Goal: Obtain resource: Download file/media

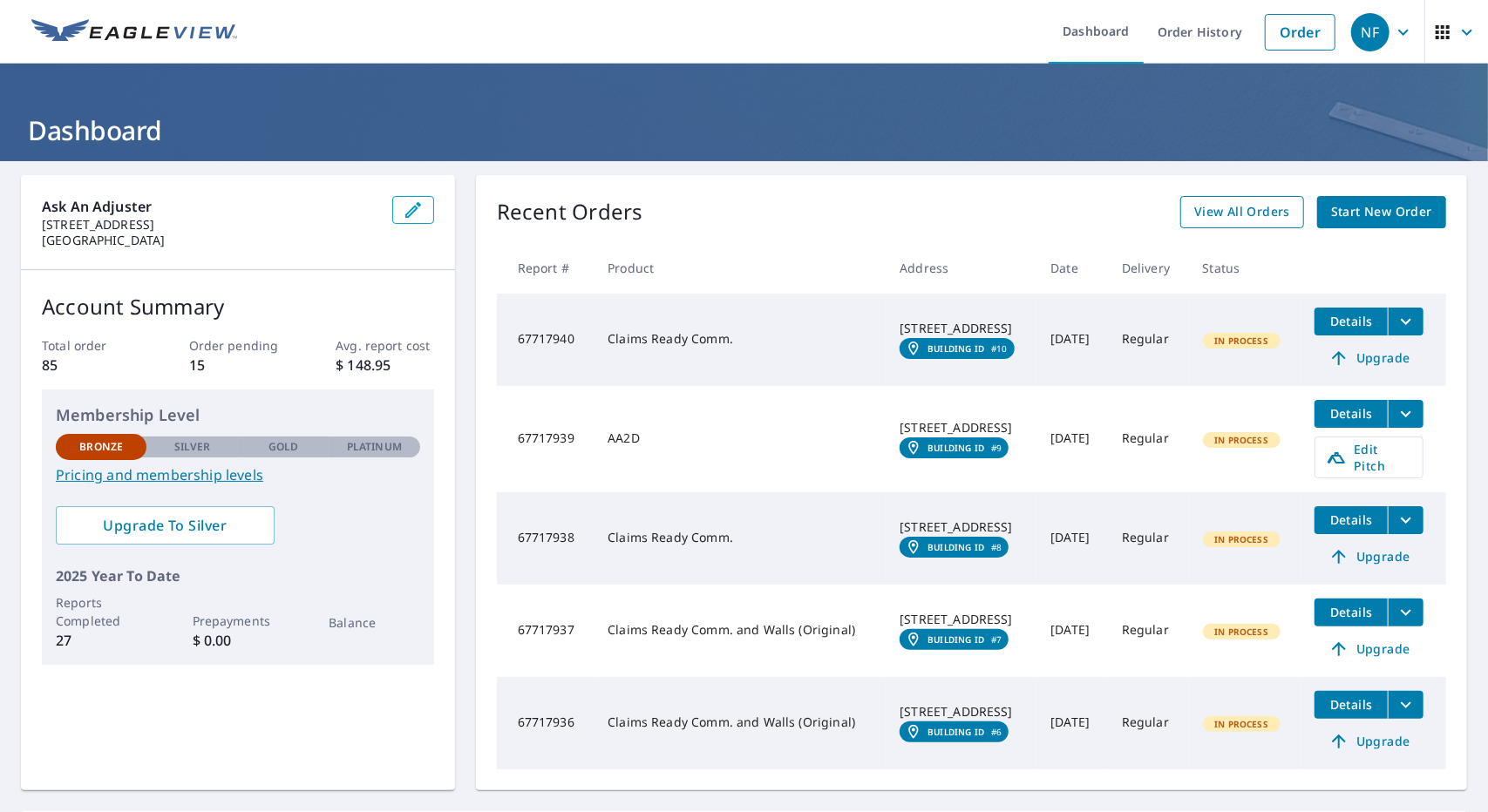
click at [1263, 221] on span "View All Orders" at bounding box center [1242, 213] width 96 height 22
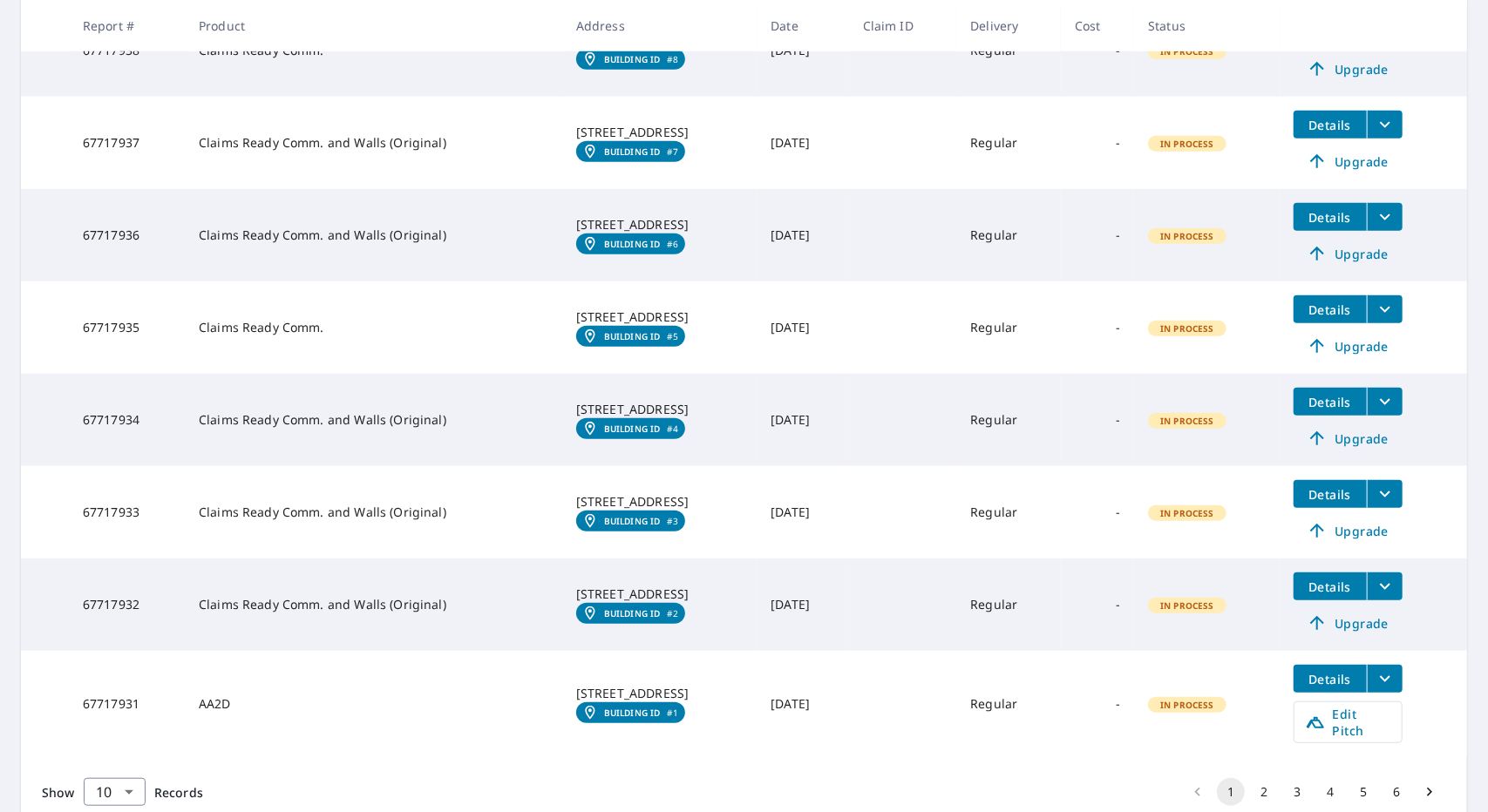
scroll to position [627, 0]
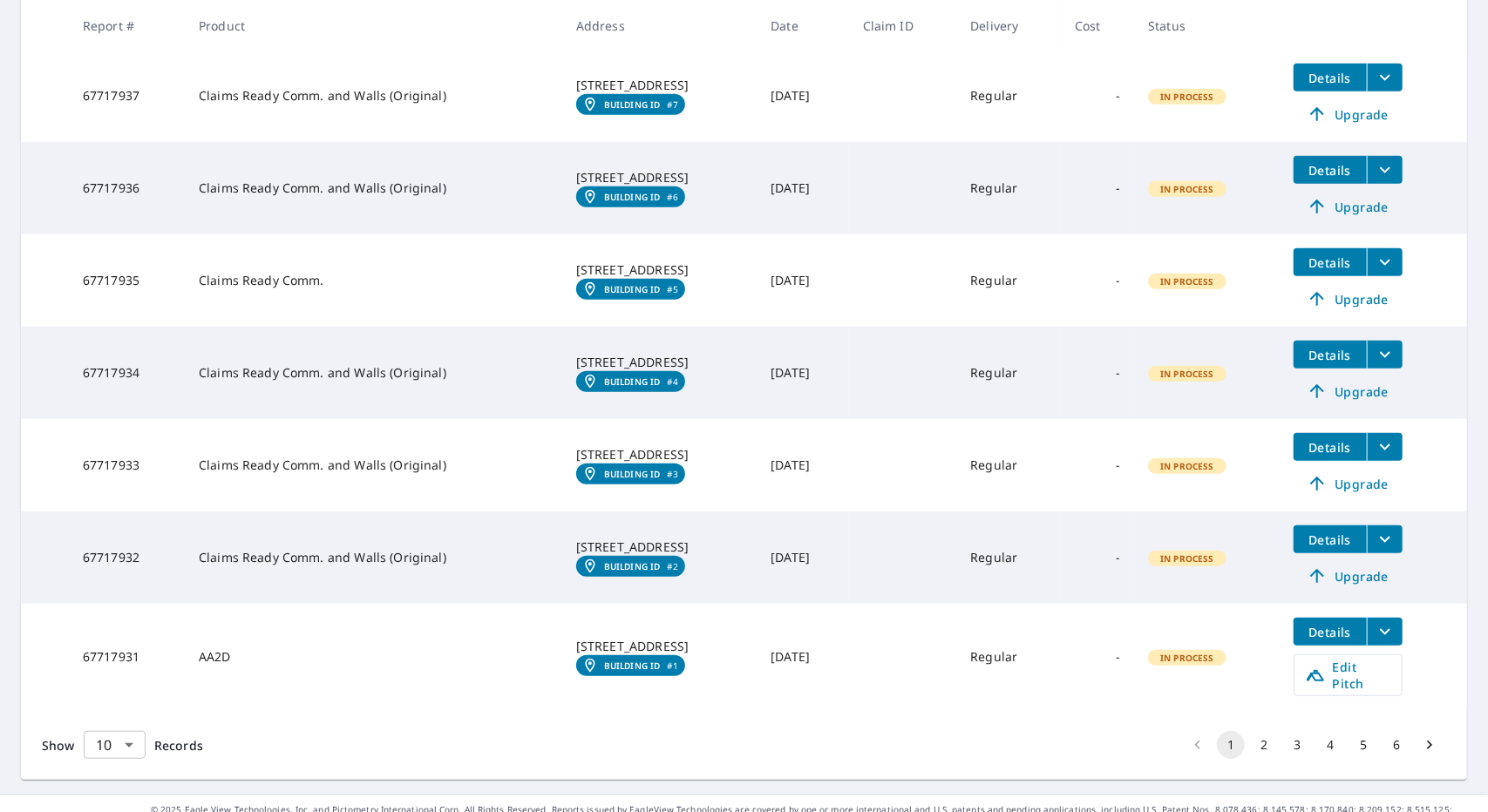
click at [115, 731] on body "NF NF Dashboard Order History Order NF Dashboard / Order History Order History …" at bounding box center [744, 406] width 1488 height 812
click at [103, 717] on li "25" at bounding box center [114, 713] width 62 height 31
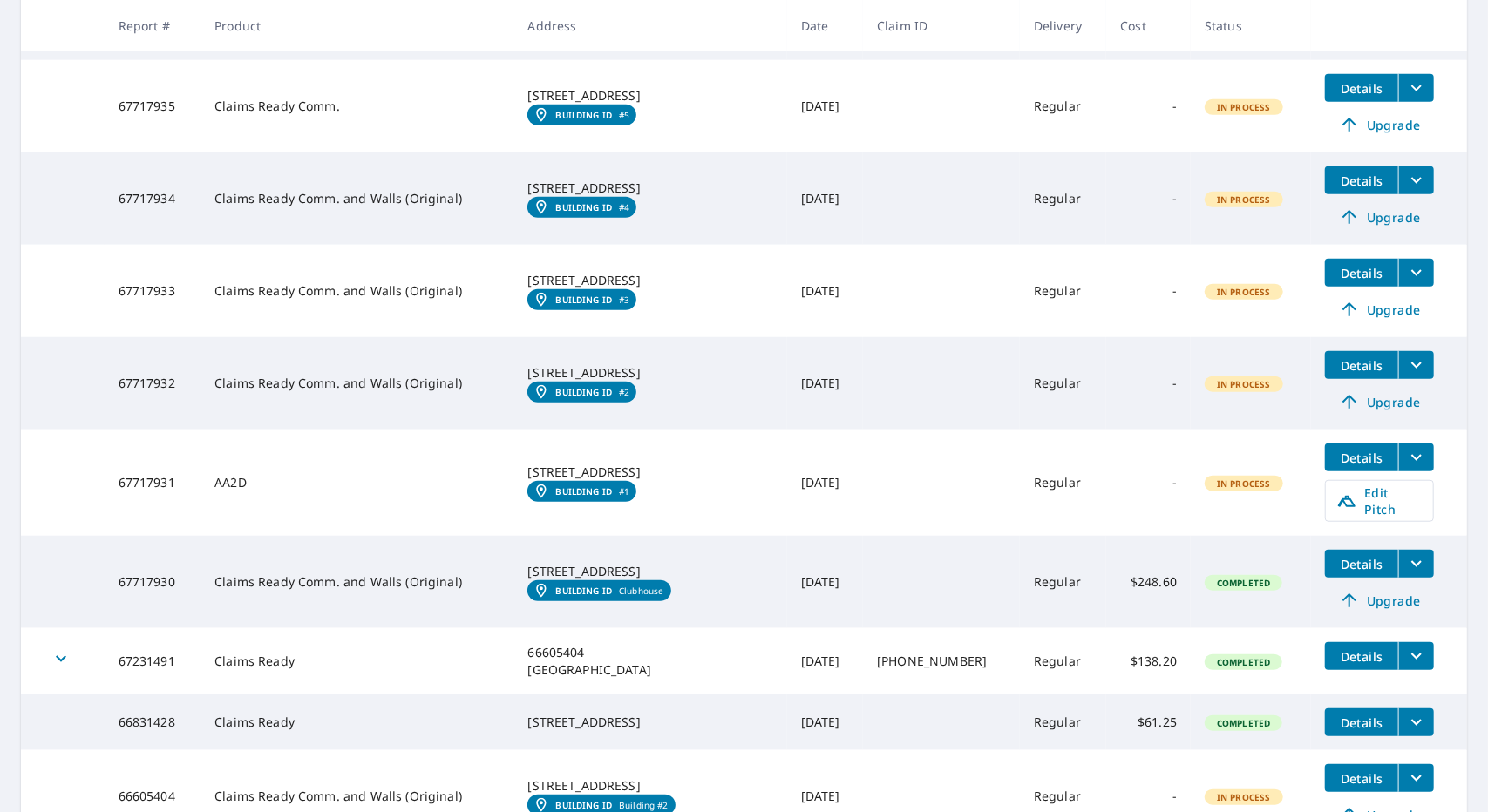
scroll to position [871, 0]
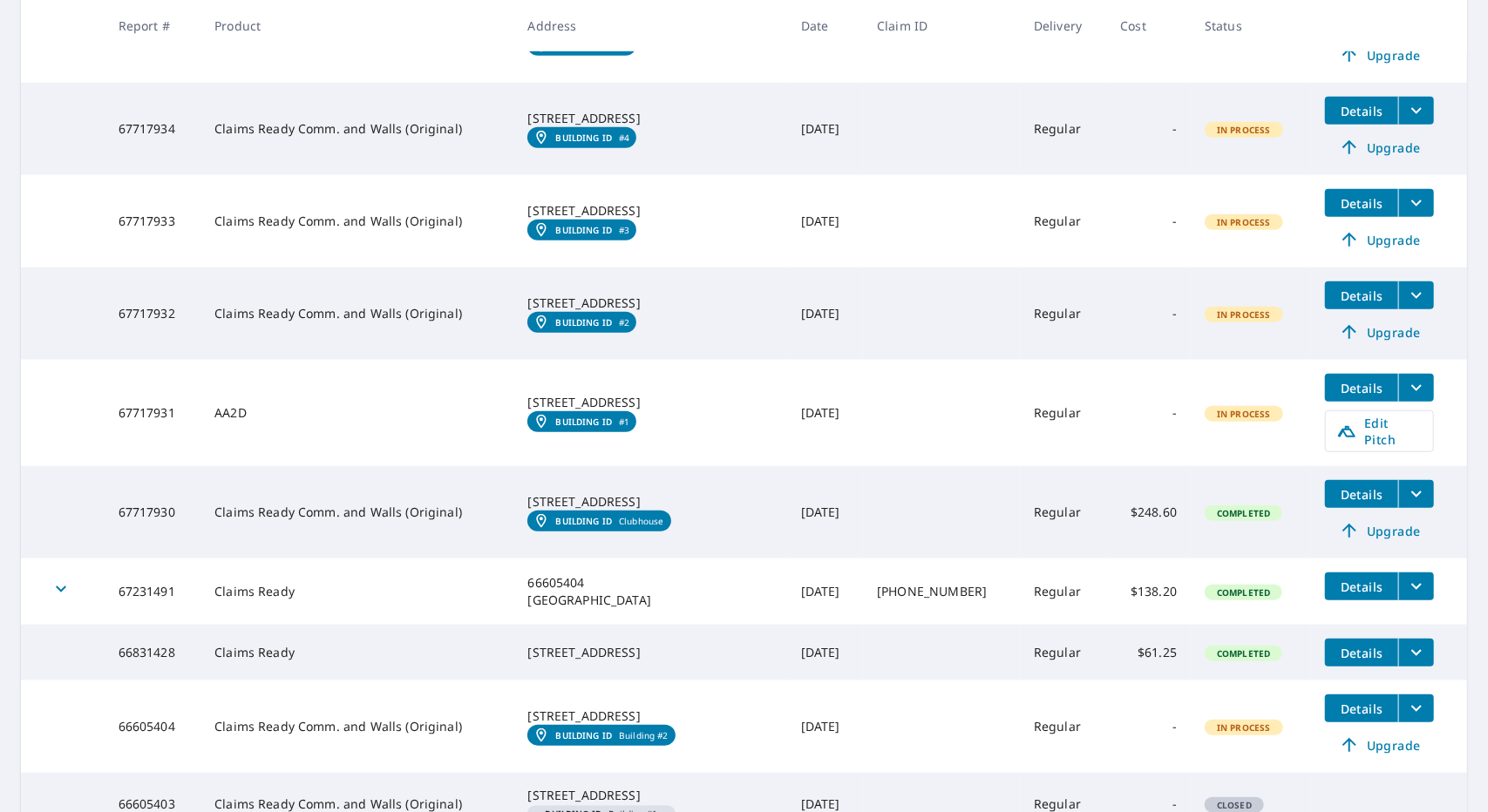
click at [1406, 484] on icon "filesDropdownBtn-67717930" at bounding box center [1416, 494] width 21 height 21
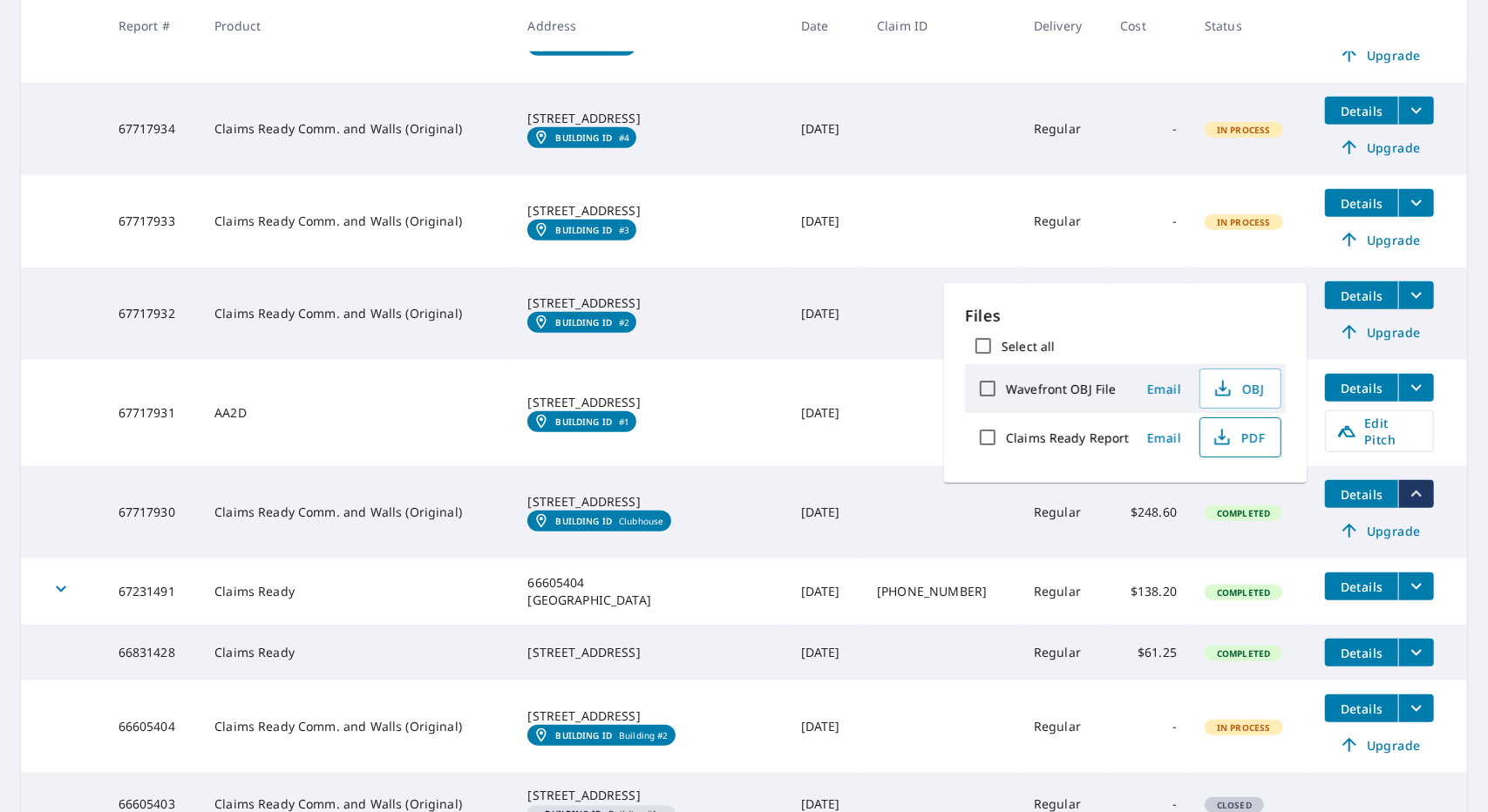
click at [1237, 437] on span "PDF" at bounding box center [1238, 437] width 56 height 21
click at [38, 727] on td at bounding box center [63, 726] width 84 height 92
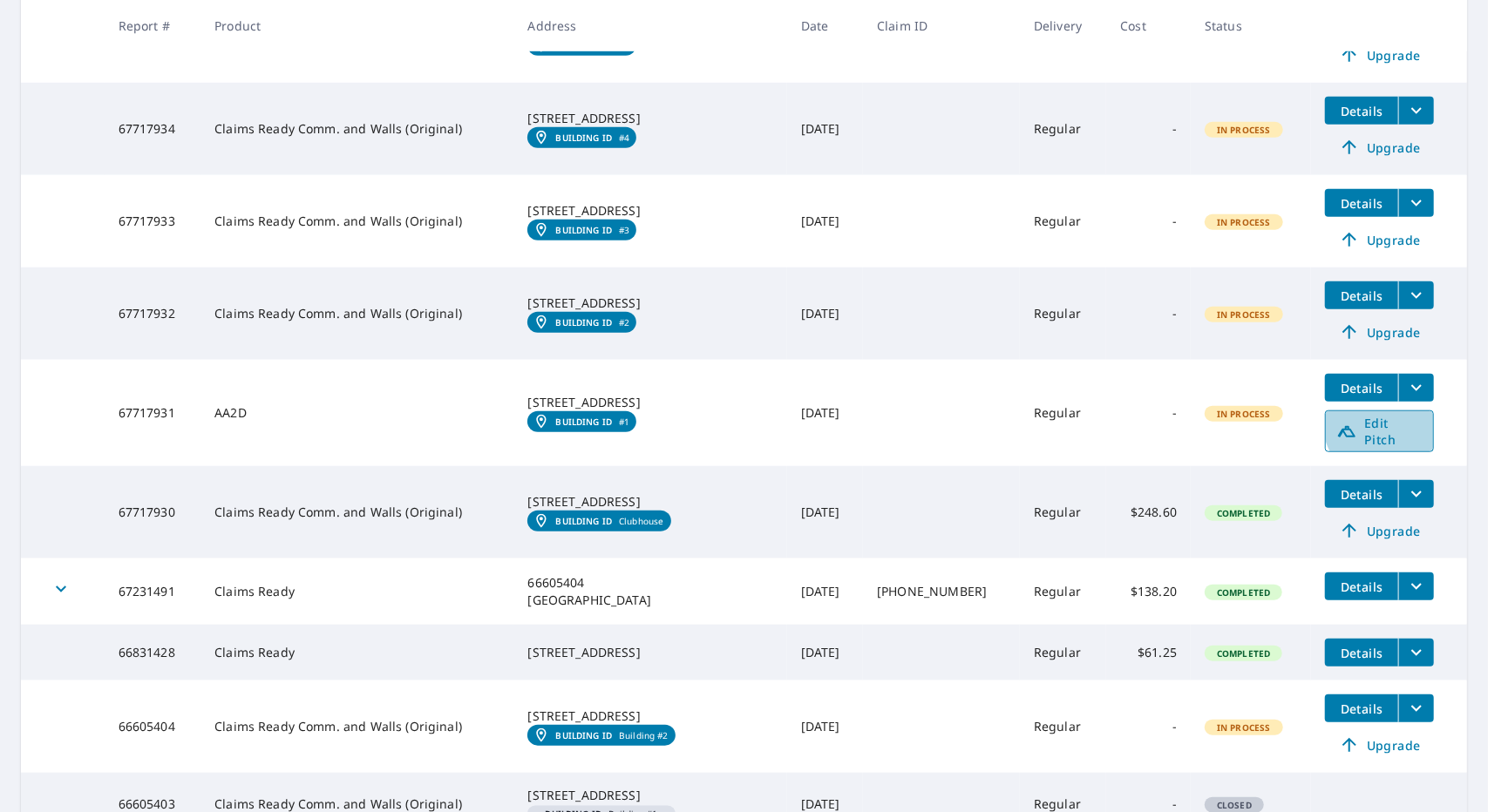
click at [1365, 414] on span "Edit Pitch" at bounding box center [1379, 431] width 87 height 33
click at [608, 416] on em "Building ID" at bounding box center [583, 421] width 57 height 10
click at [1410, 285] on button "filesDropdownBtn-67717932" at bounding box center [1415, 295] width 36 height 28
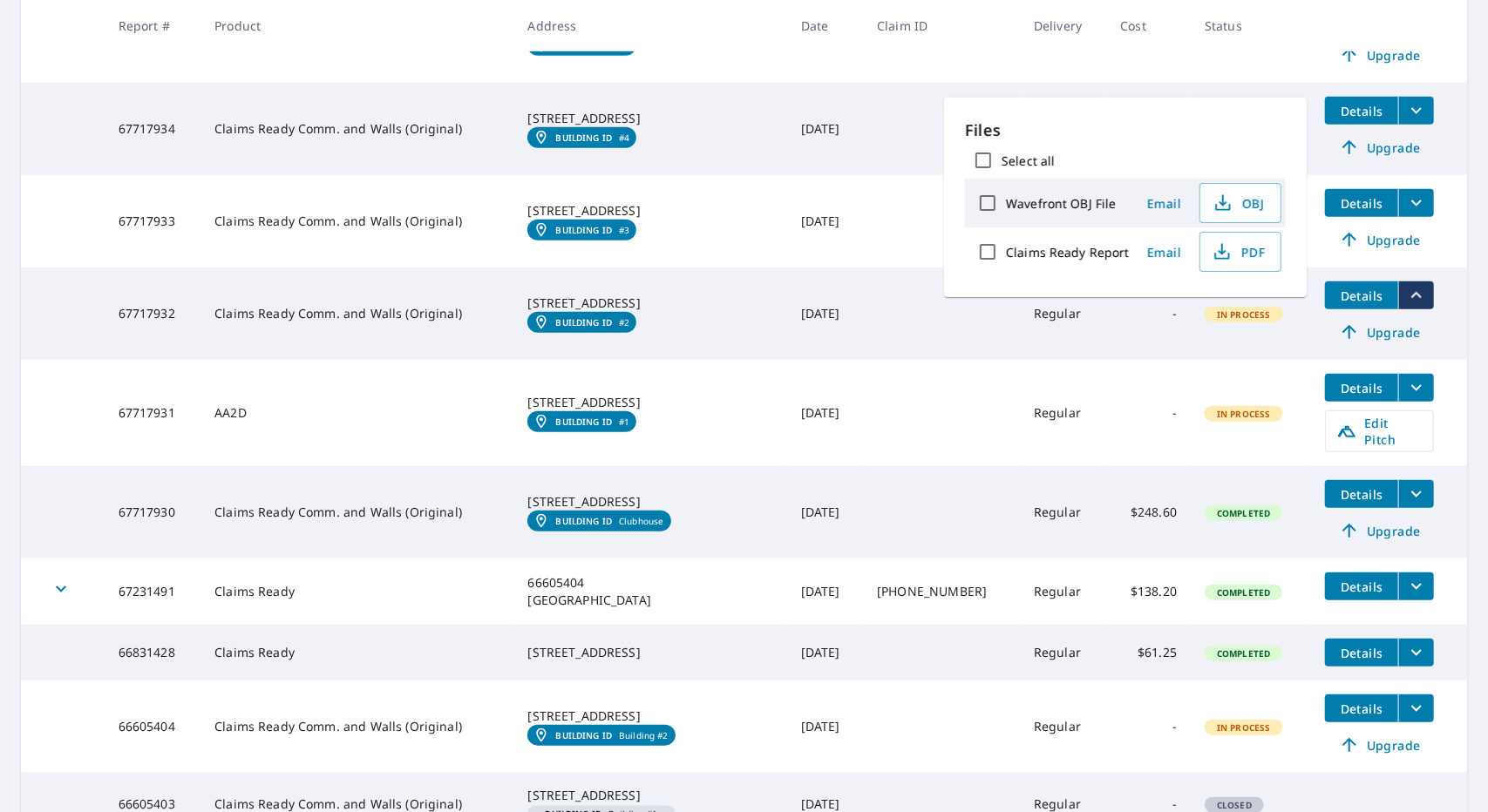
click at [787, 320] on td "Oct 03, 2025" at bounding box center [824, 313] width 76 height 92
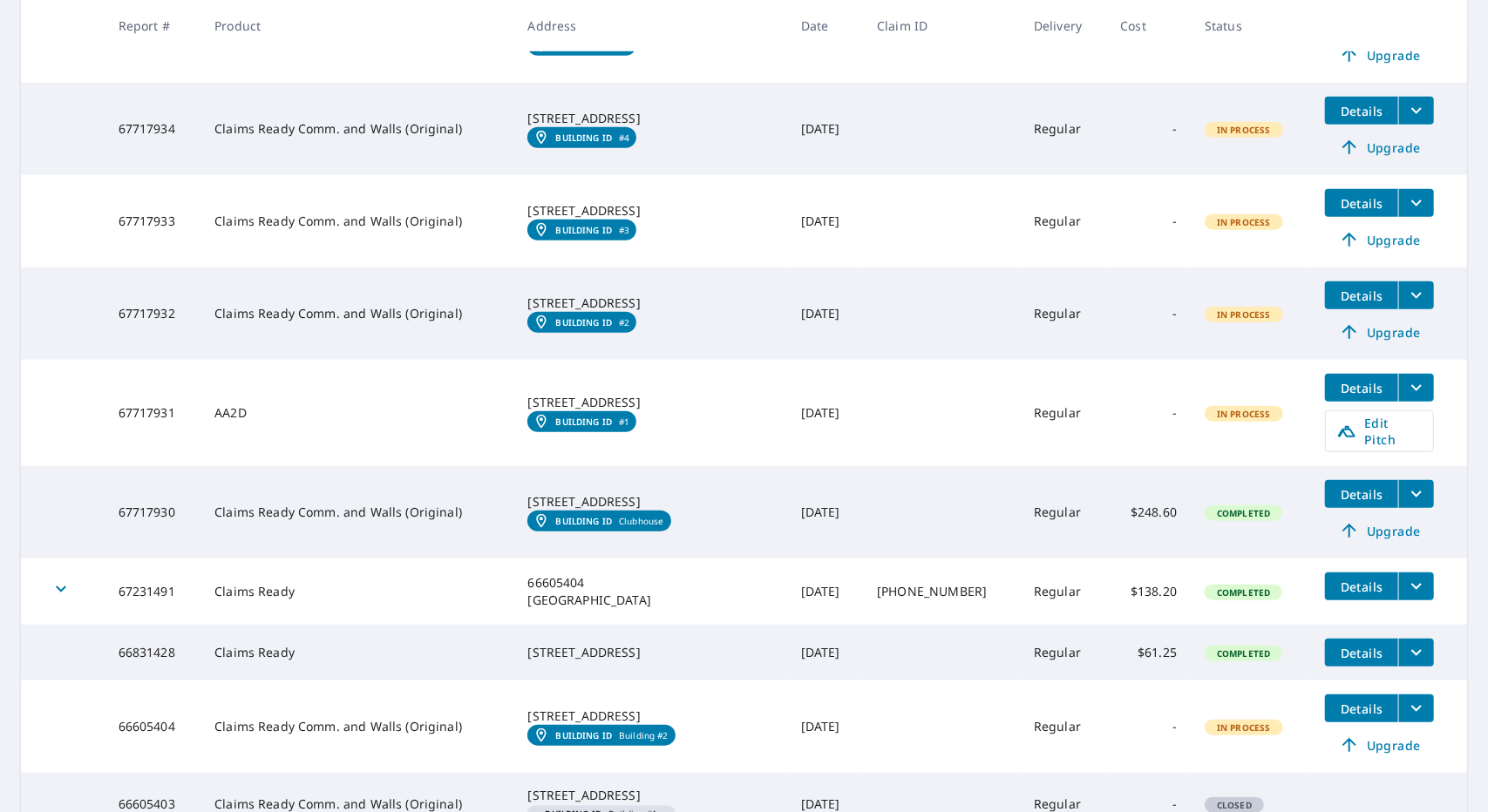
click at [1406, 285] on icon "filesDropdownBtn-67717932" at bounding box center [1416, 295] width 21 height 21
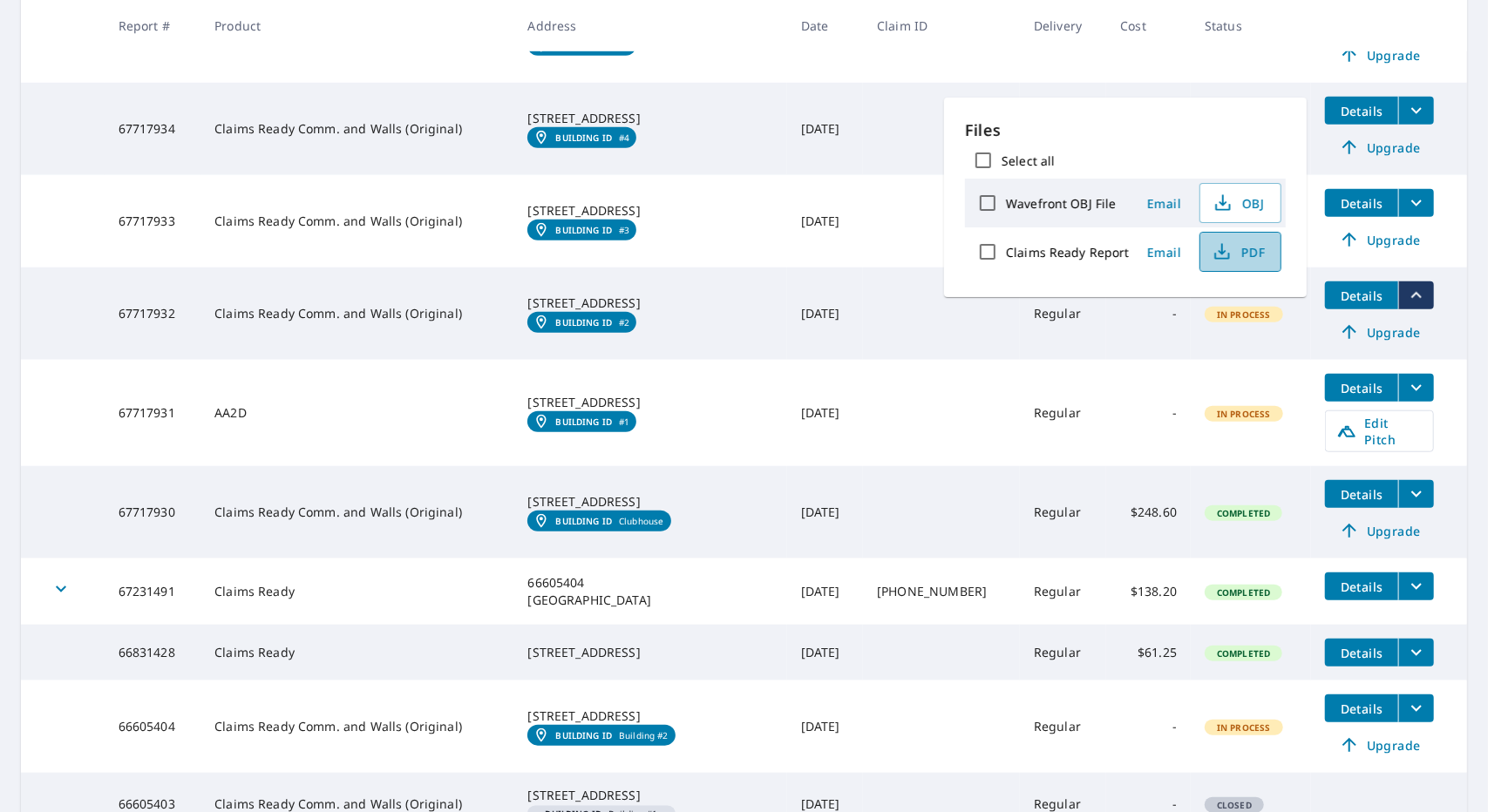
click at [1231, 255] on span "PDF" at bounding box center [1238, 251] width 56 height 21
click at [624, 224] on link "Building ID #3" at bounding box center [582, 230] width 109 height 21
click at [713, 203] on div "809 Club Cir Lakeshore, FL 33854" at bounding box center [650, 211] width 245 height 17
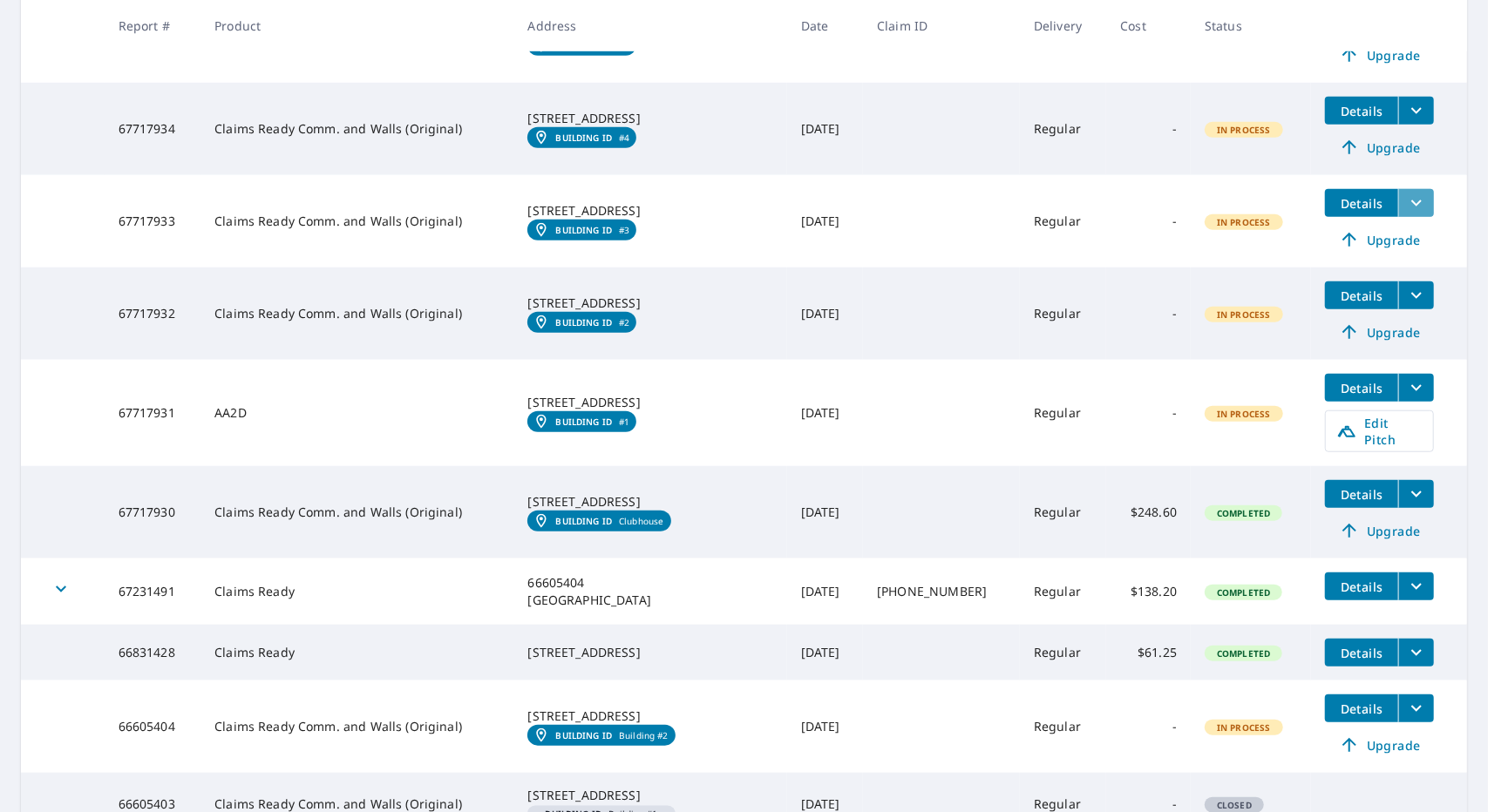
click at [1406, 193] on icon "filesDropdownBtn-67717933" at bounding box center [1416, 203] width 21 height 21
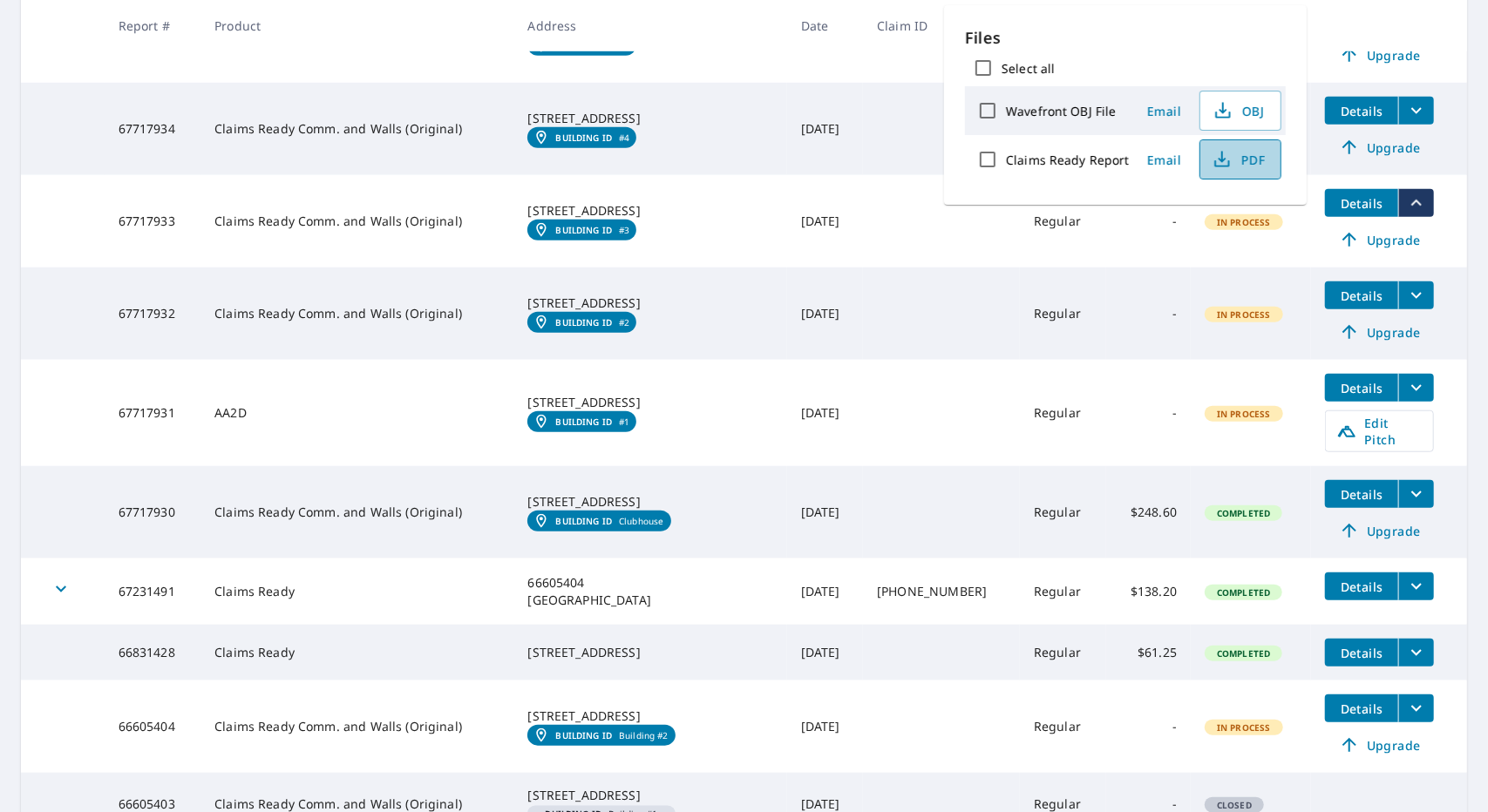
click at [1240, 164] on span "PDF" at bounding box center [1238, 159] width 56 height 21
click at [63, 95] on td at bounding box center [63, 129] width 84 height 92
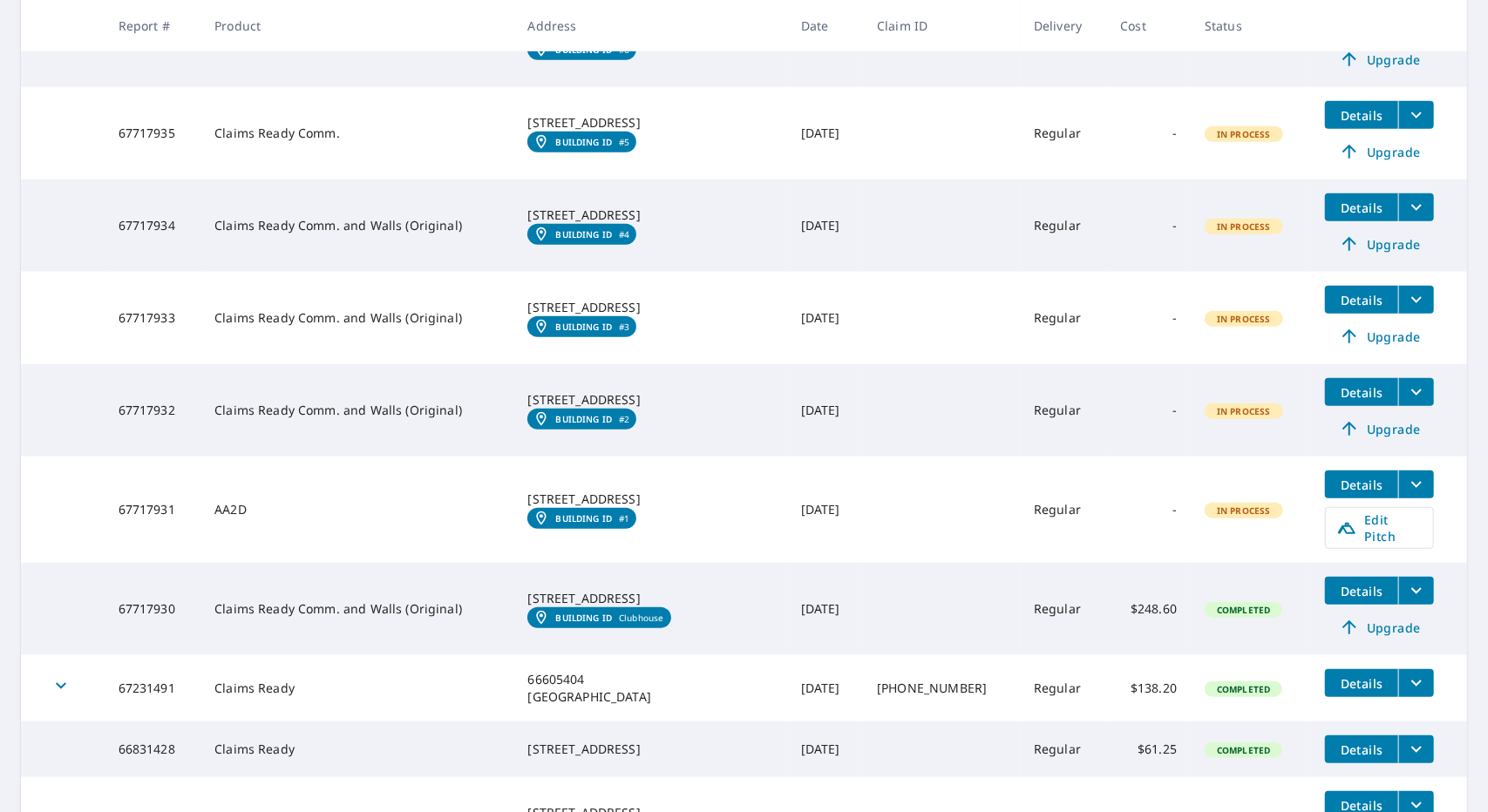
scroll to position [697, 0]
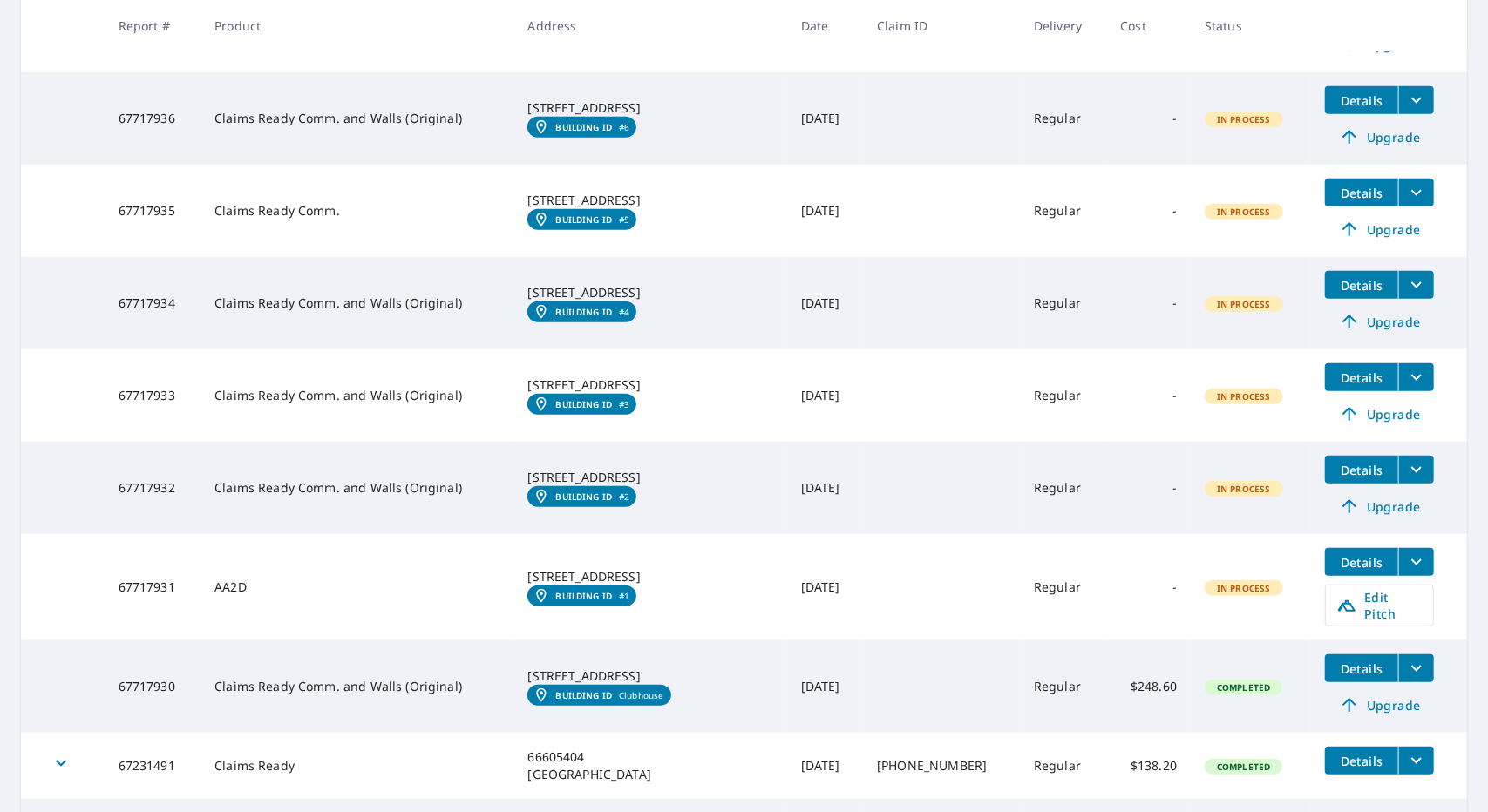
click at [1407, 275] on icon "filesDropdownBtn-67717934" at bounding box center [1416, 285] width 21 height 21
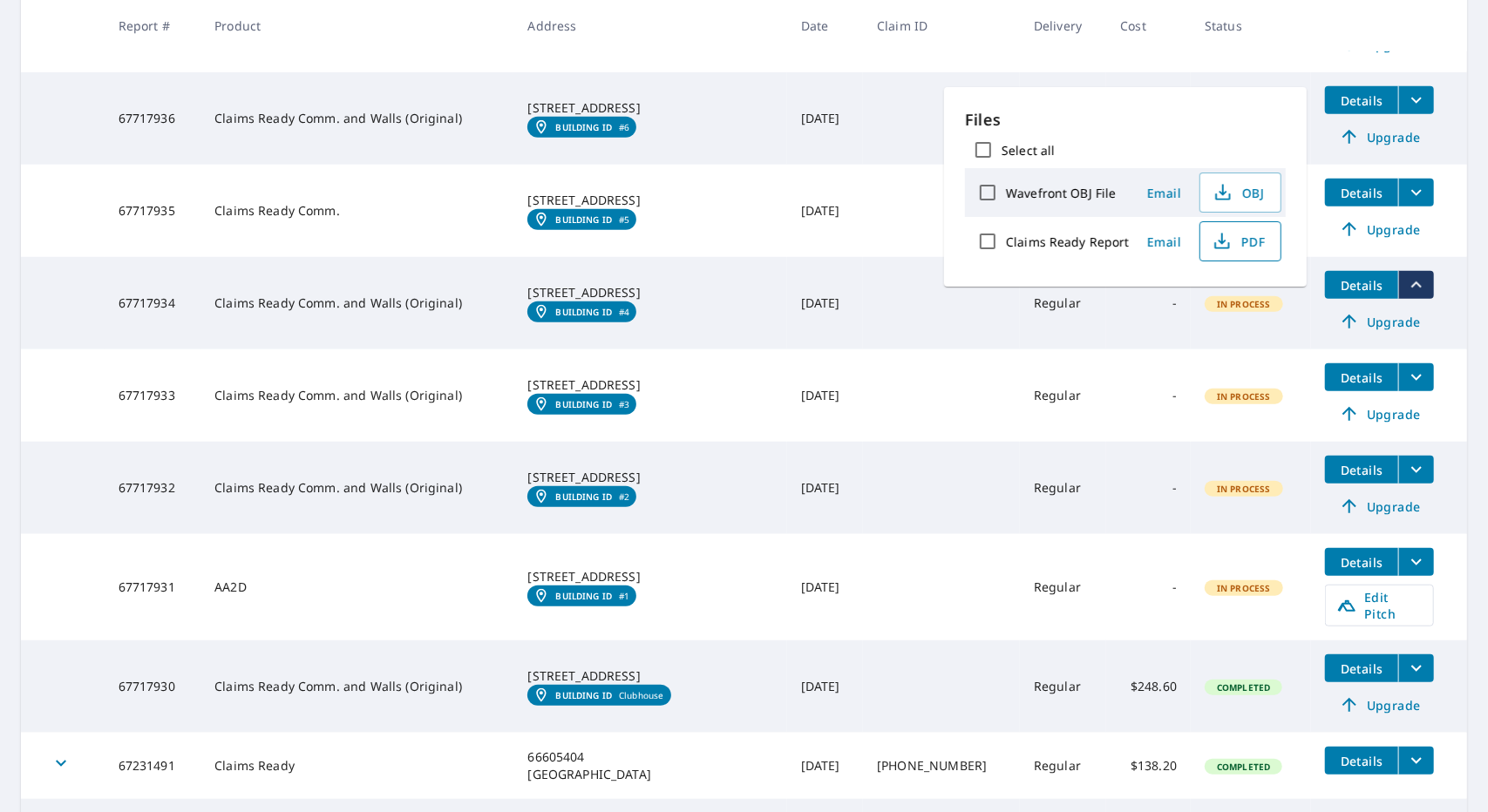
click at [1231, 240] on span "PDF" at bounding box center [1238, 241] width 56 height 21
click at [47, 182] on td at bounding box center [63, 210] width 84 height 92
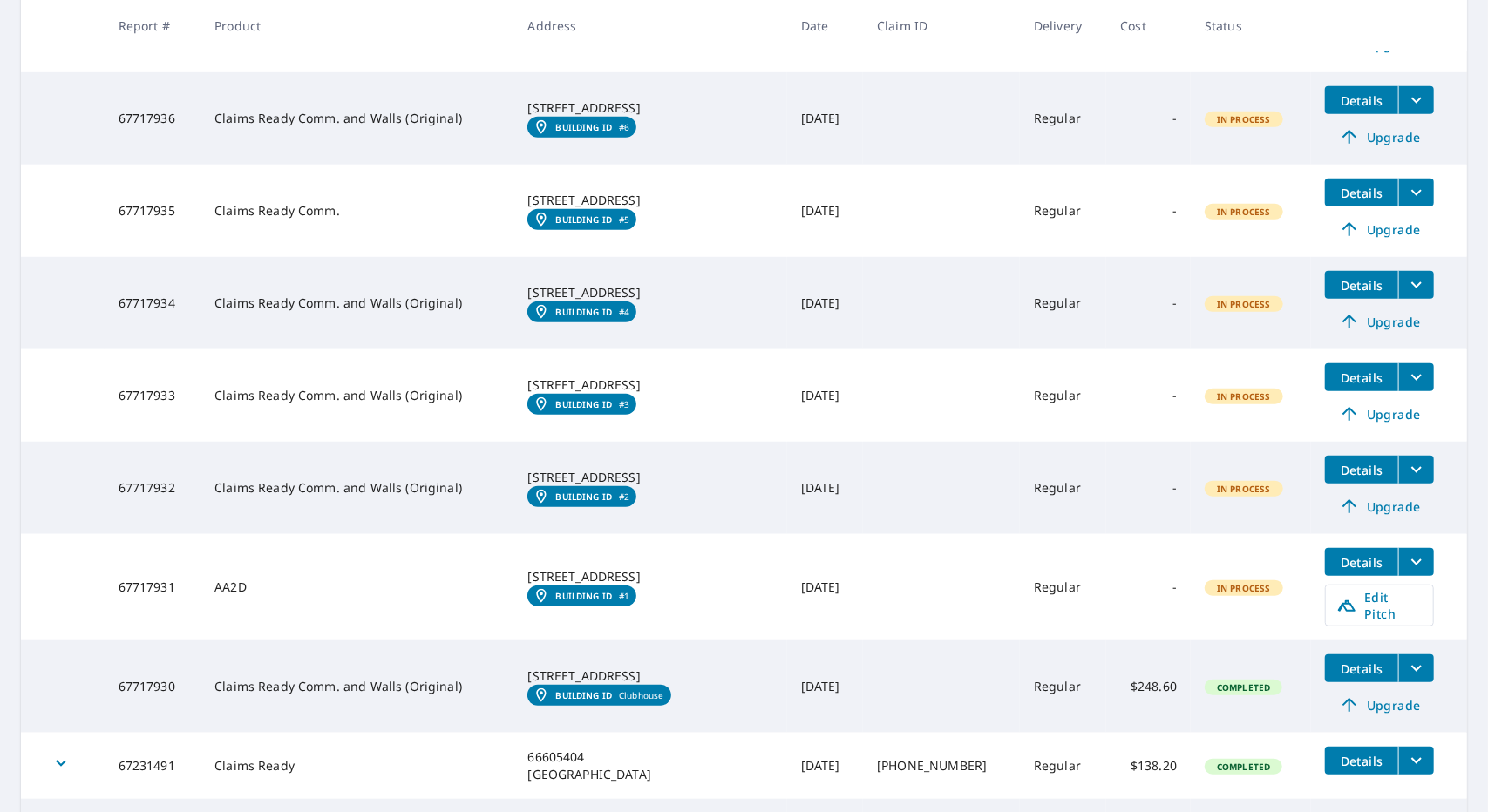
click at [1406, 182] on icon "filesDropdownBtn-67717935" at bounding box center [1416, 193] width 21 height 21
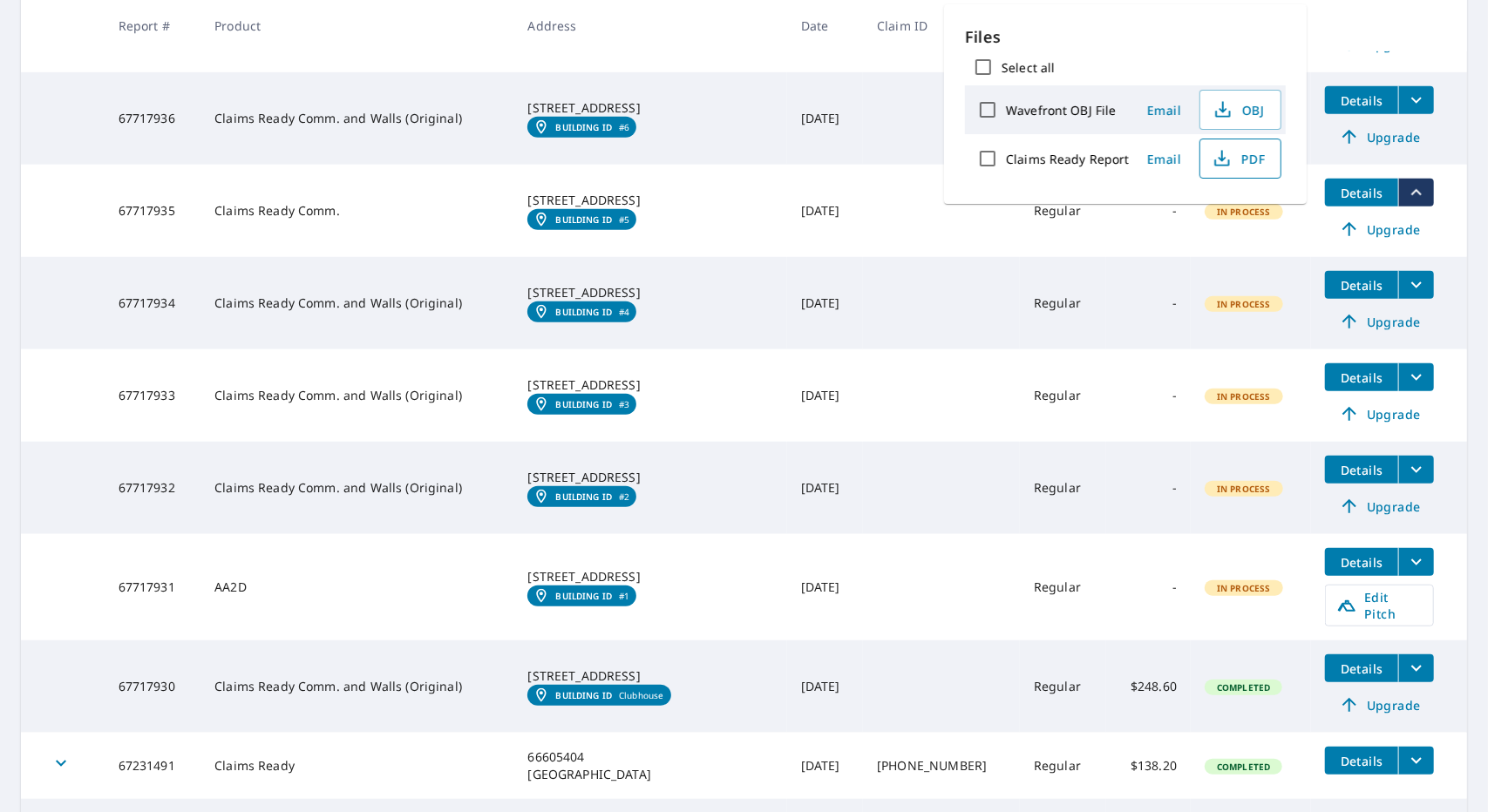
click at [1242, 162] on span "PDF" at bounding box center [1238, 158] width 56 height 21
click at [65, 304] on td at bounding box center [63, 303] width 84 height 92
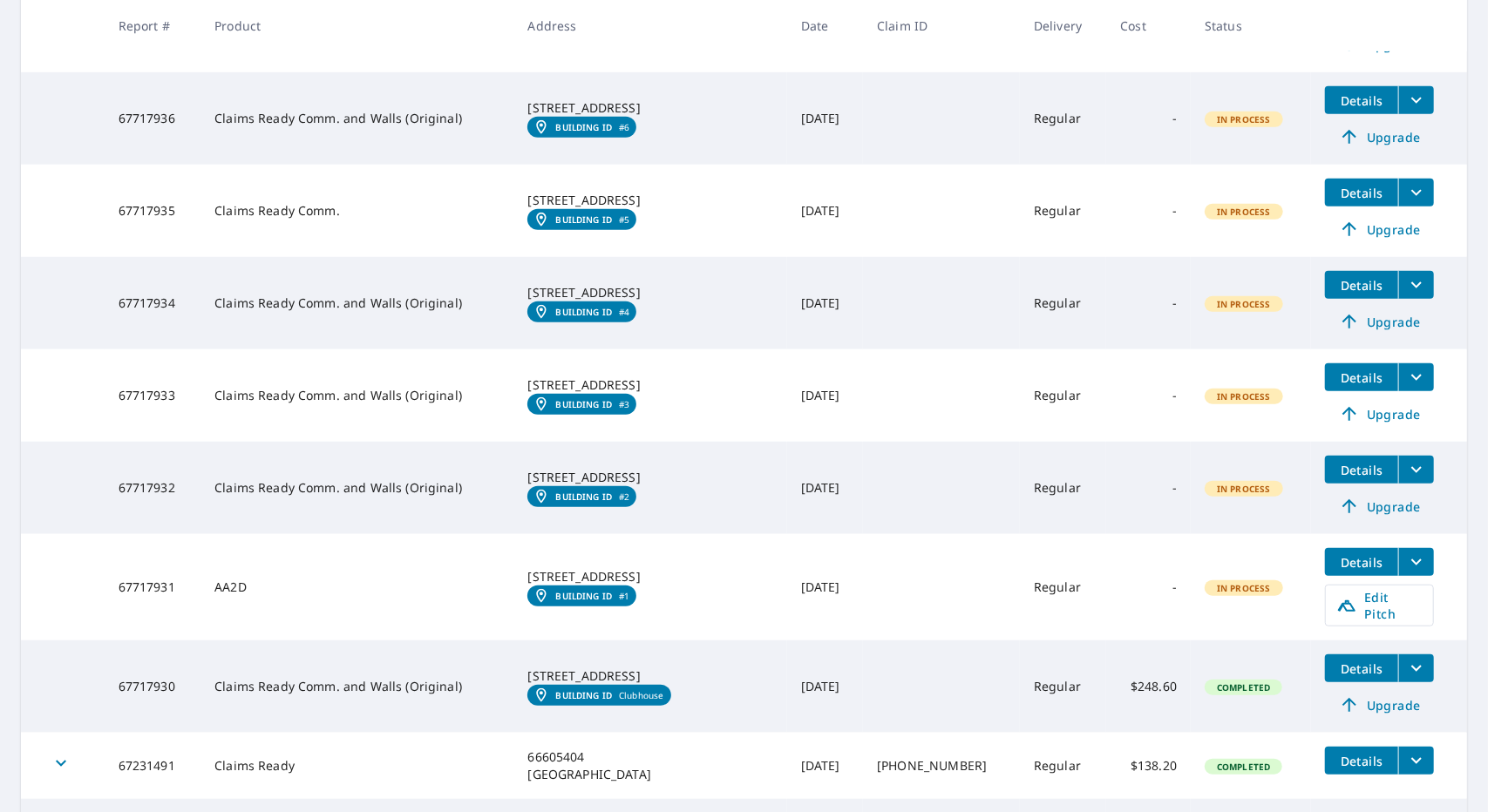
click at [49, 211] on td at bounding box center [63, 210] width 84 height 92
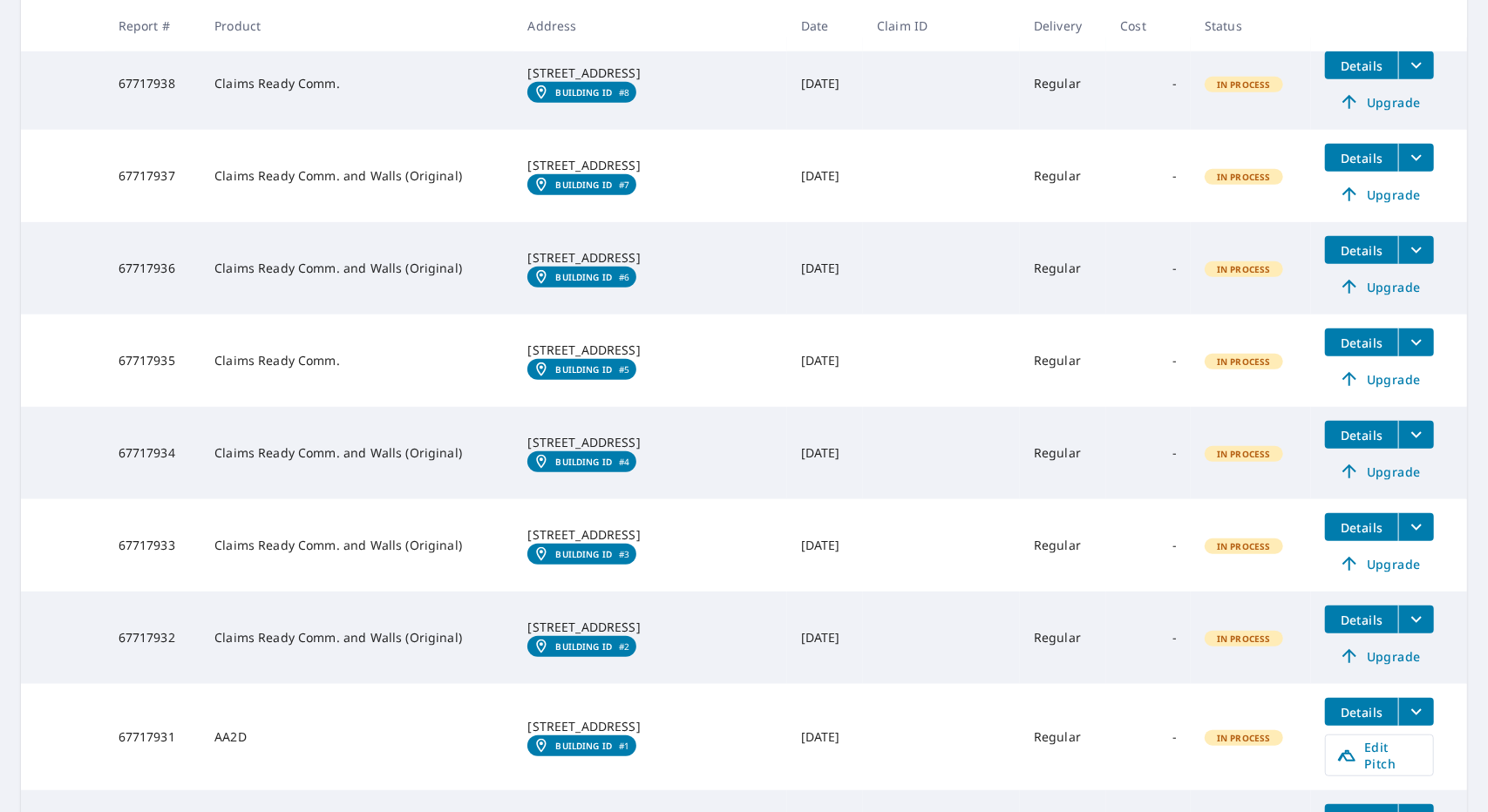
scroll to position [523, 0]
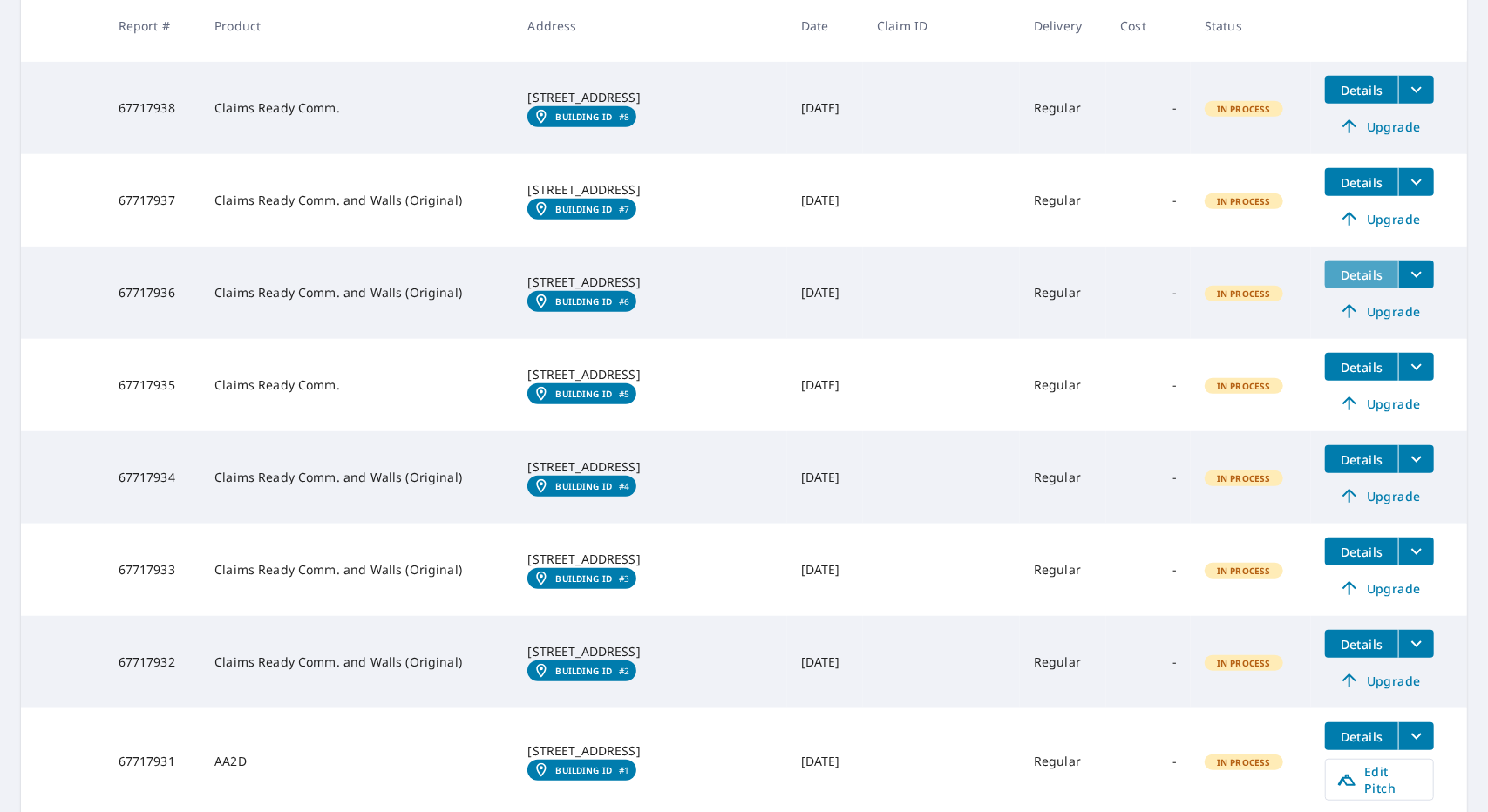
click at [1336, 266] on span "Details" at bounding box center [1361, 275] width 52 height 16
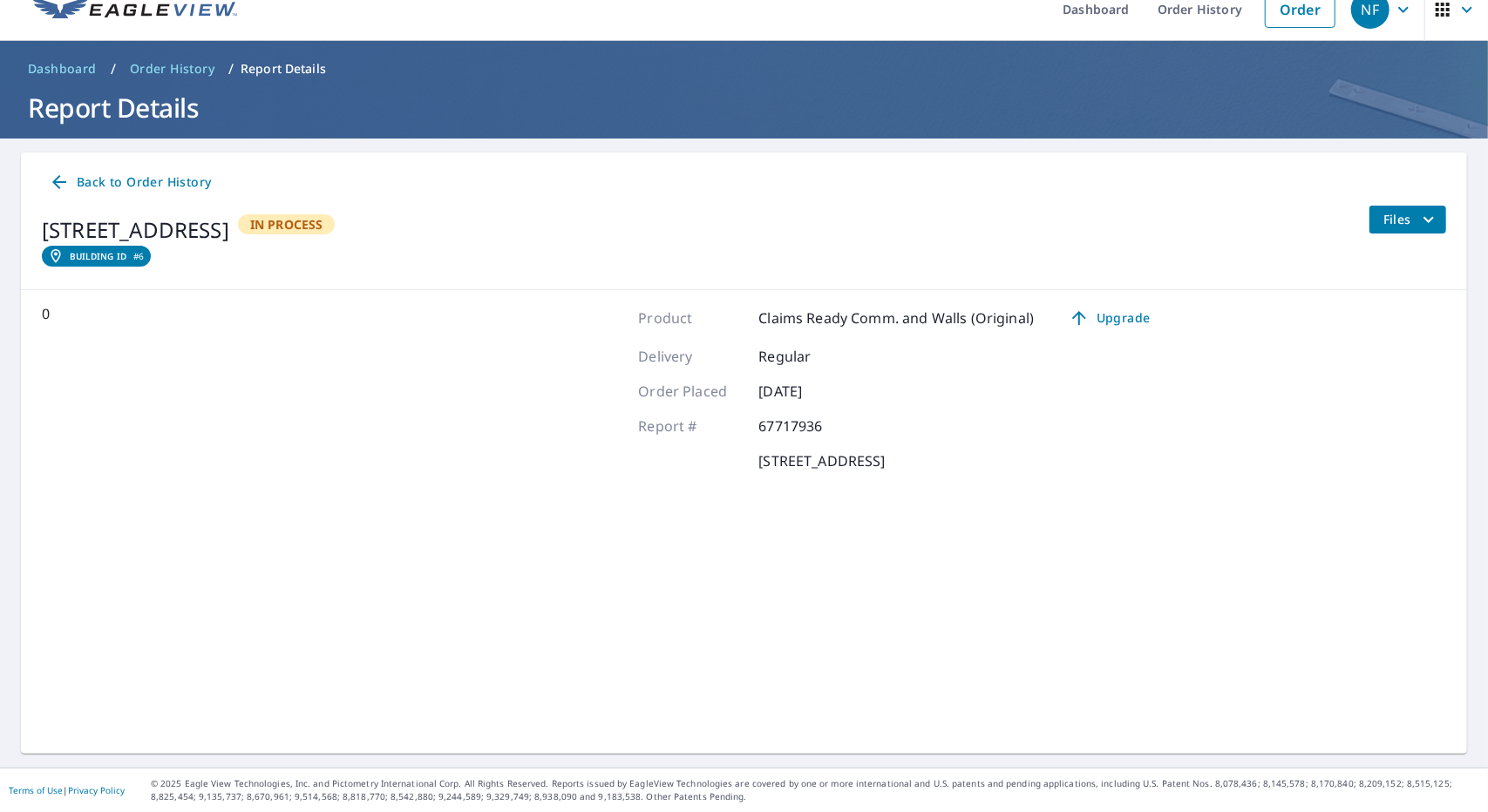
scroll to position [21, 0]
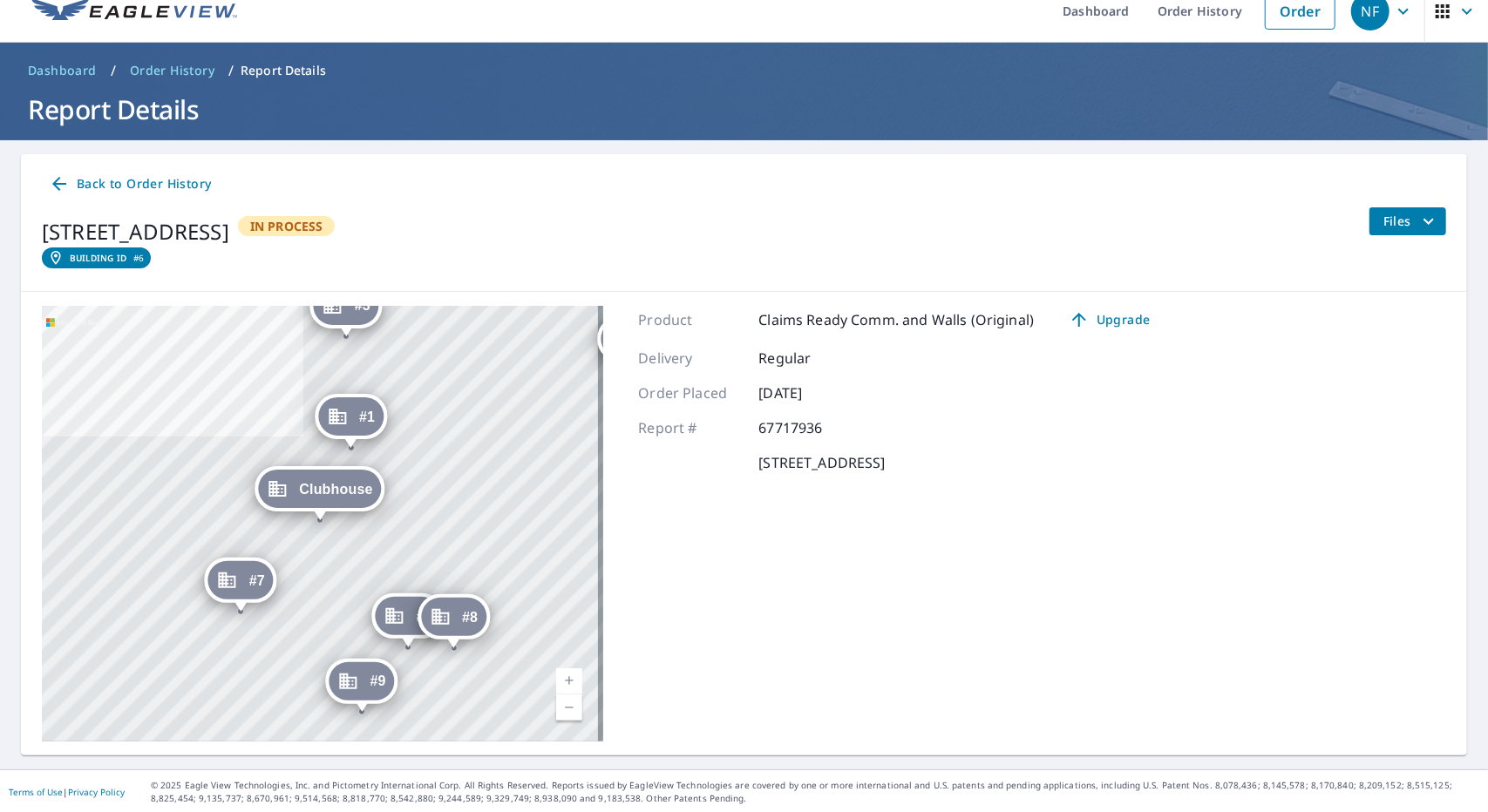
click at [92, 194] on link "Back to Order History" at bounding box center [130, 183] width 176 height 32
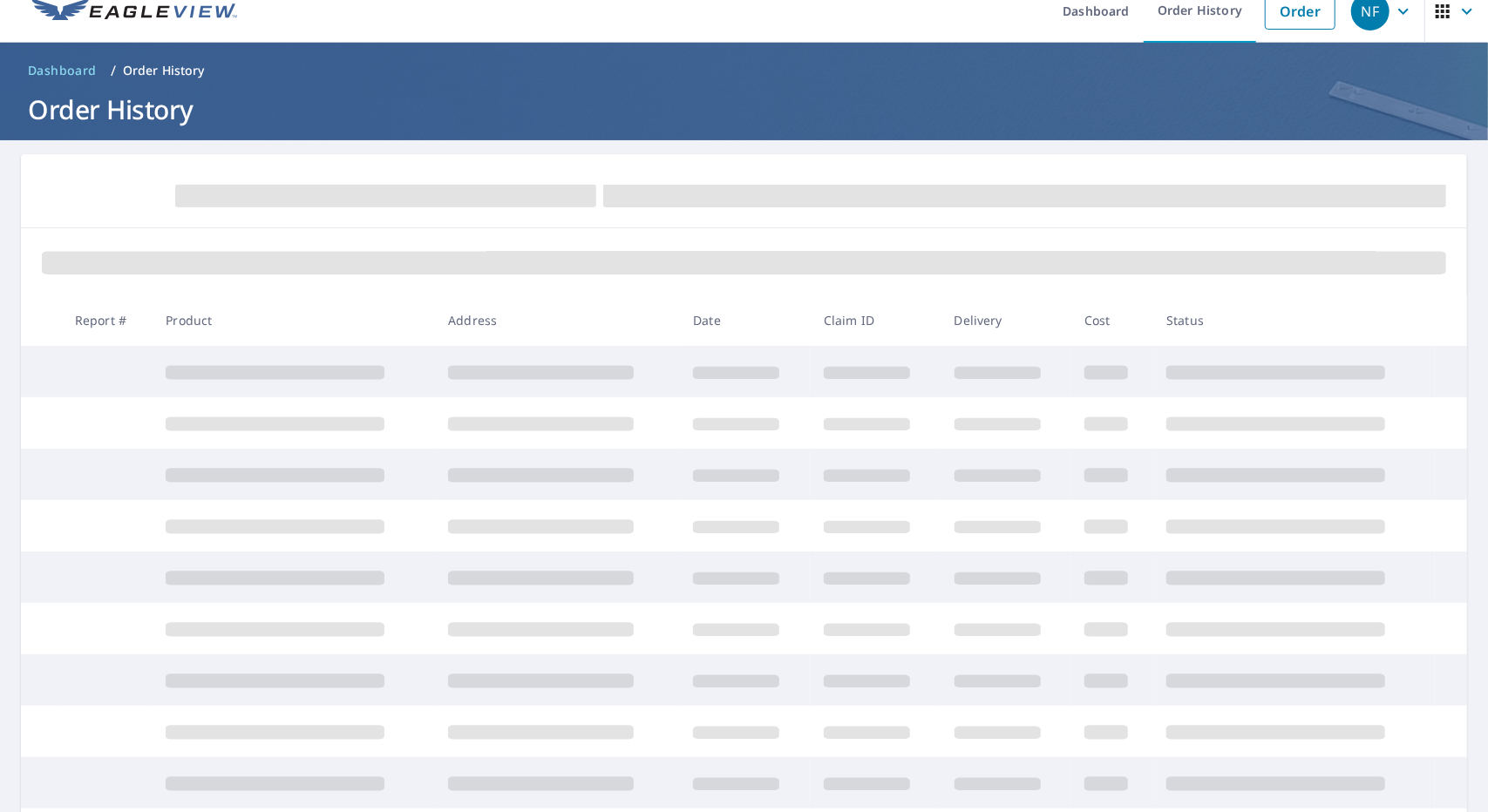
scroll to position [196, 0]
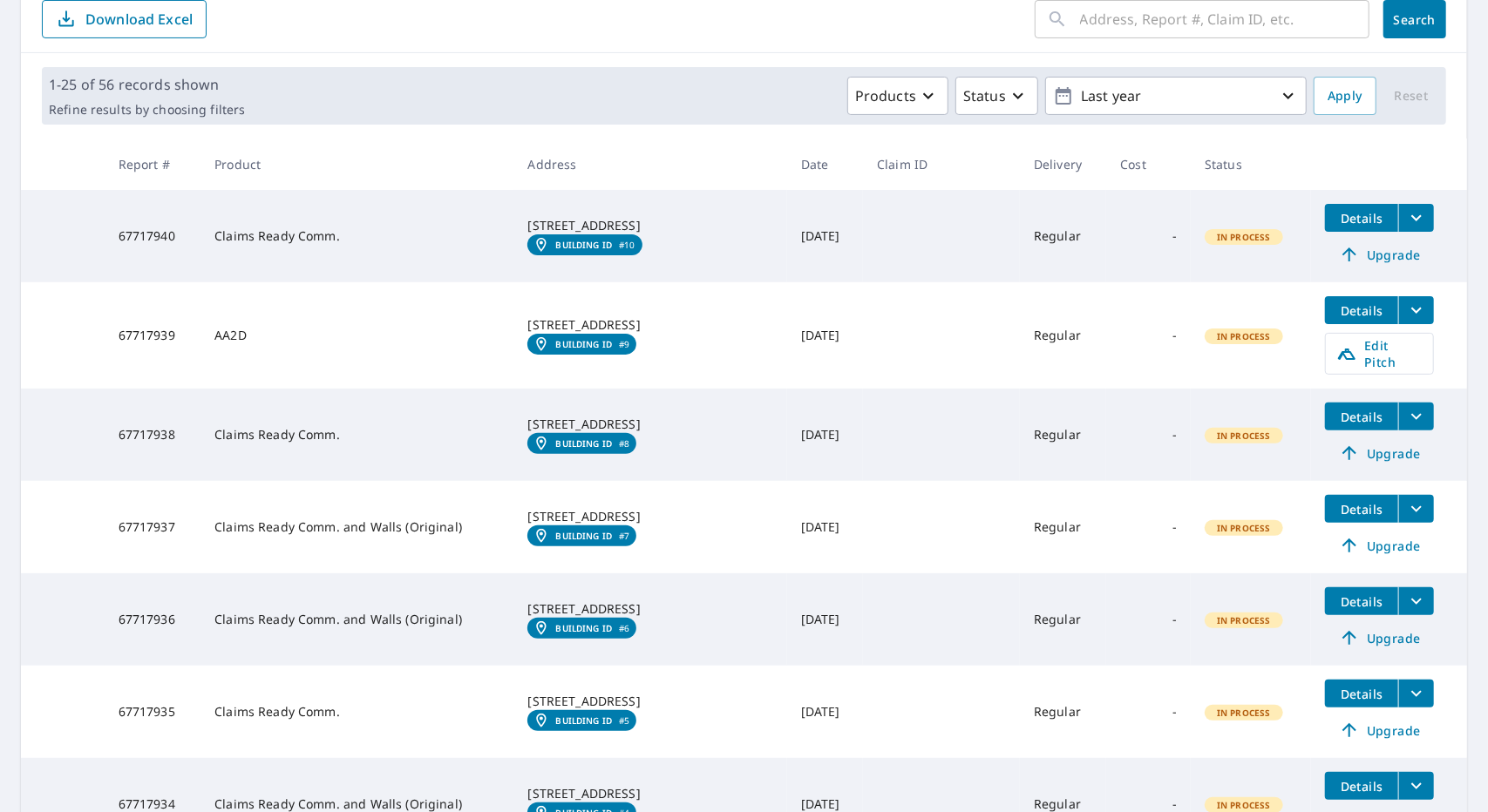
click at [1406, 590] on icon "filesDropdownBtn-67717936" at bounding box center [1416, 600] width 21 height 21
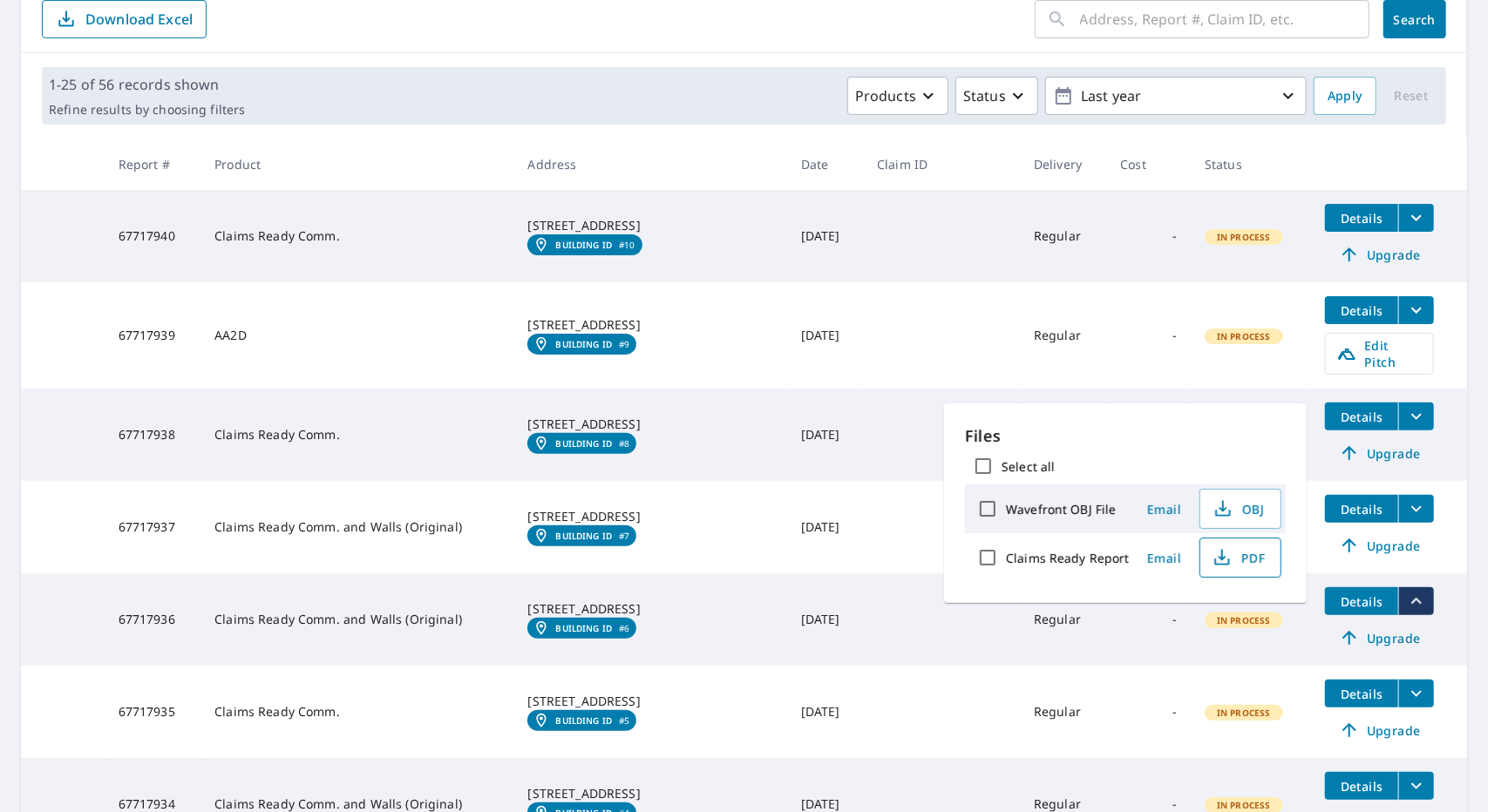
click at [1231, 565] on span "PDF" at bounding box center [1238, 557] width 56 height 21
click at [29, 414] on td at bounding box center [63, 434] width 84 height 92
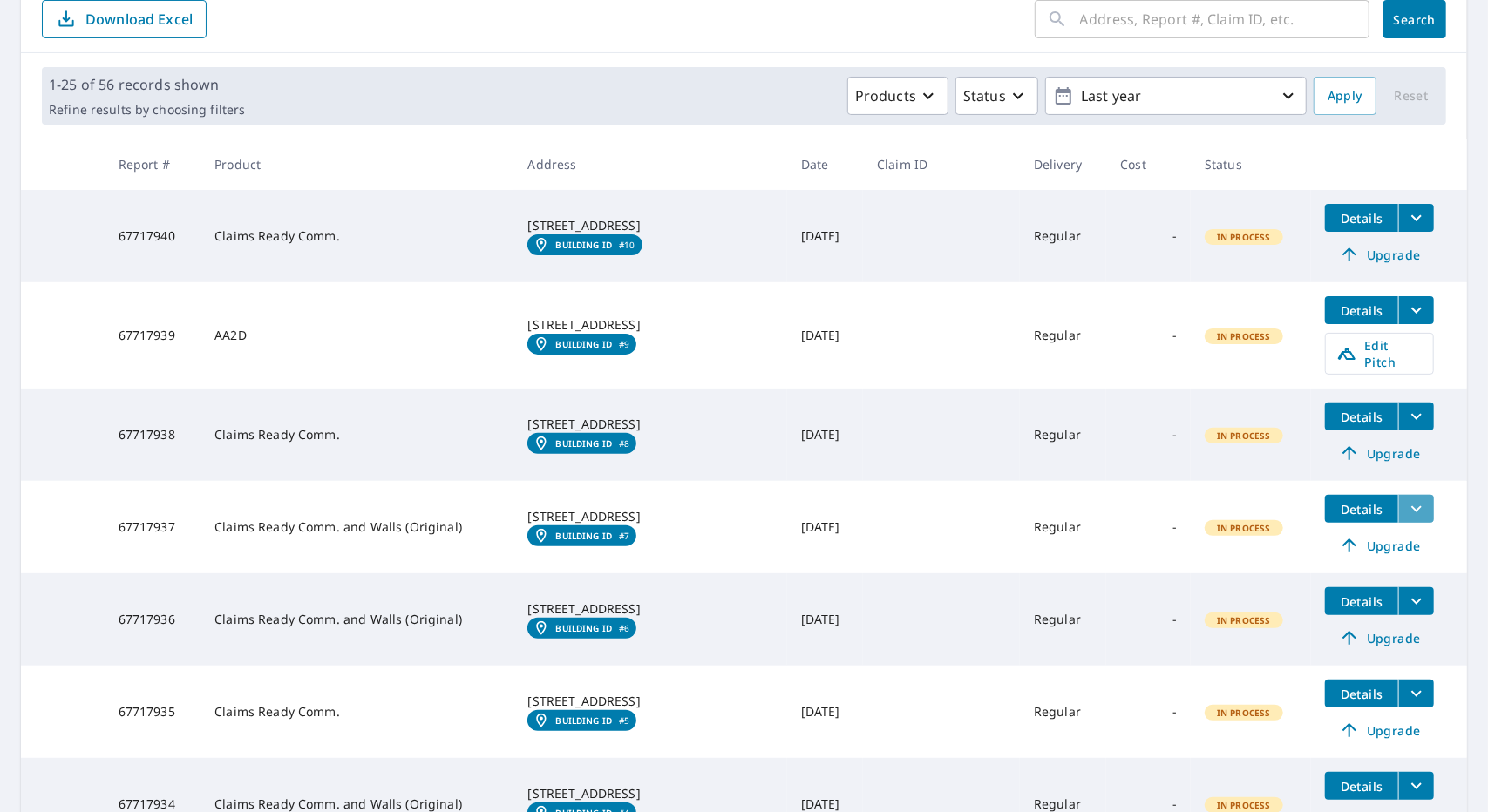
click at [1406, 498] on icon "filesDropdownBtn-67717937" at bounding box center [1416, 508] width 21 height 21
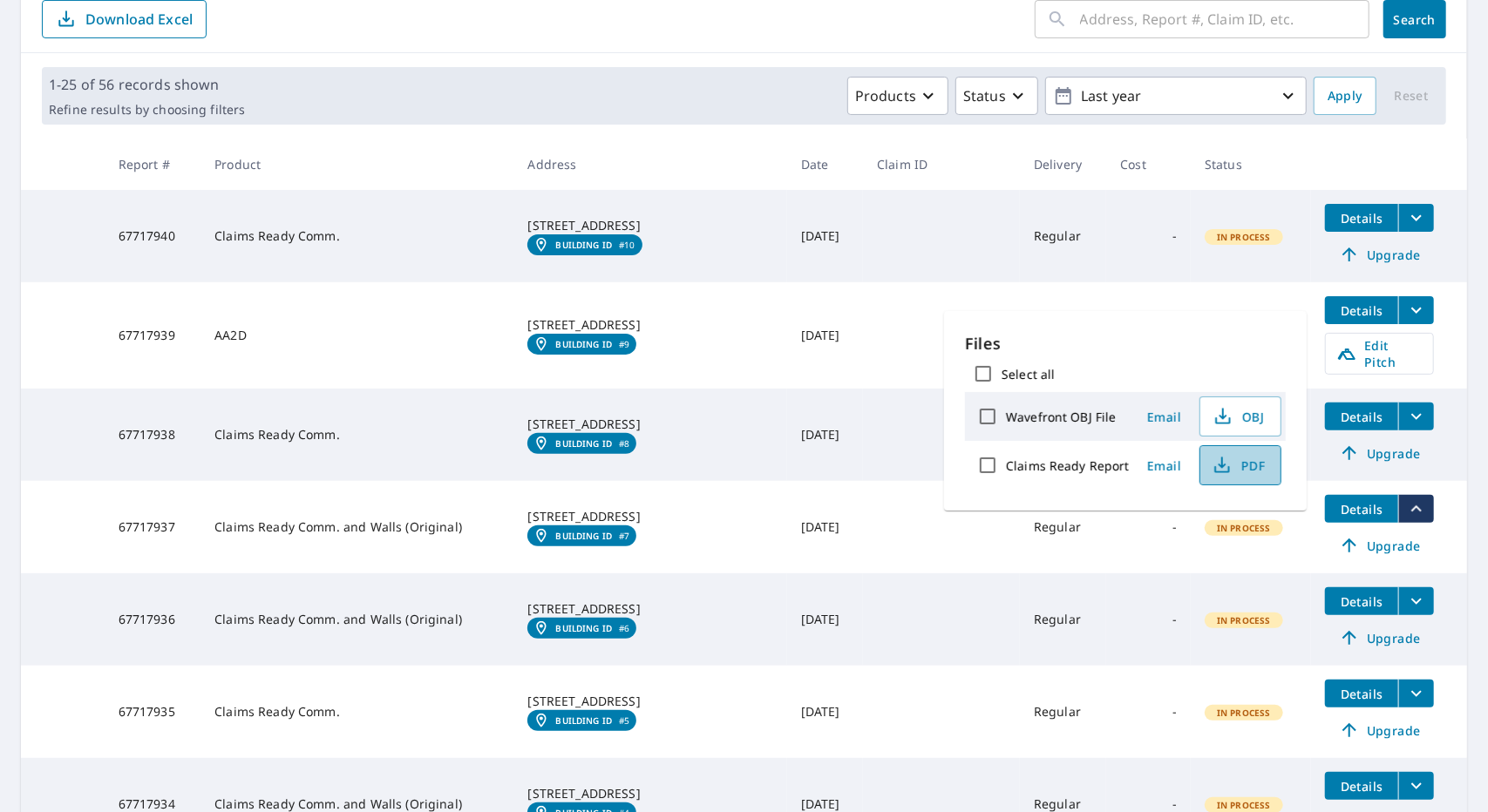
click at [1230, 466] on span "PDF" at bounding box center [1238, 464] width 56 height 21
click at [675, 109] on div "Products Status Last year" at bounding box center [779, 96] width 1054 height 38
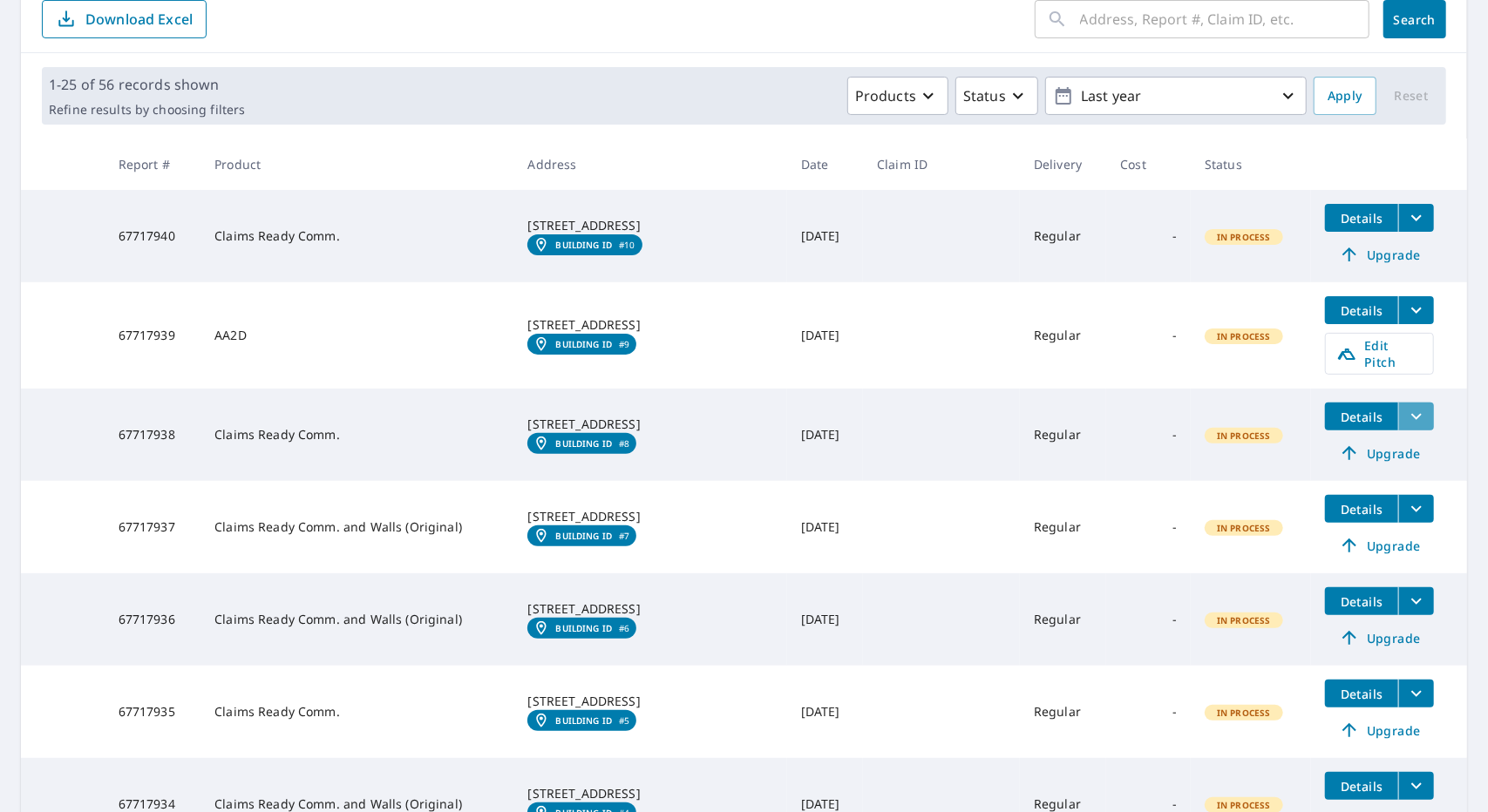
click at [1406, 407] on icon "filesDropdownBtn-67717938" at bounding box center [1416, 416] width 21 height 21
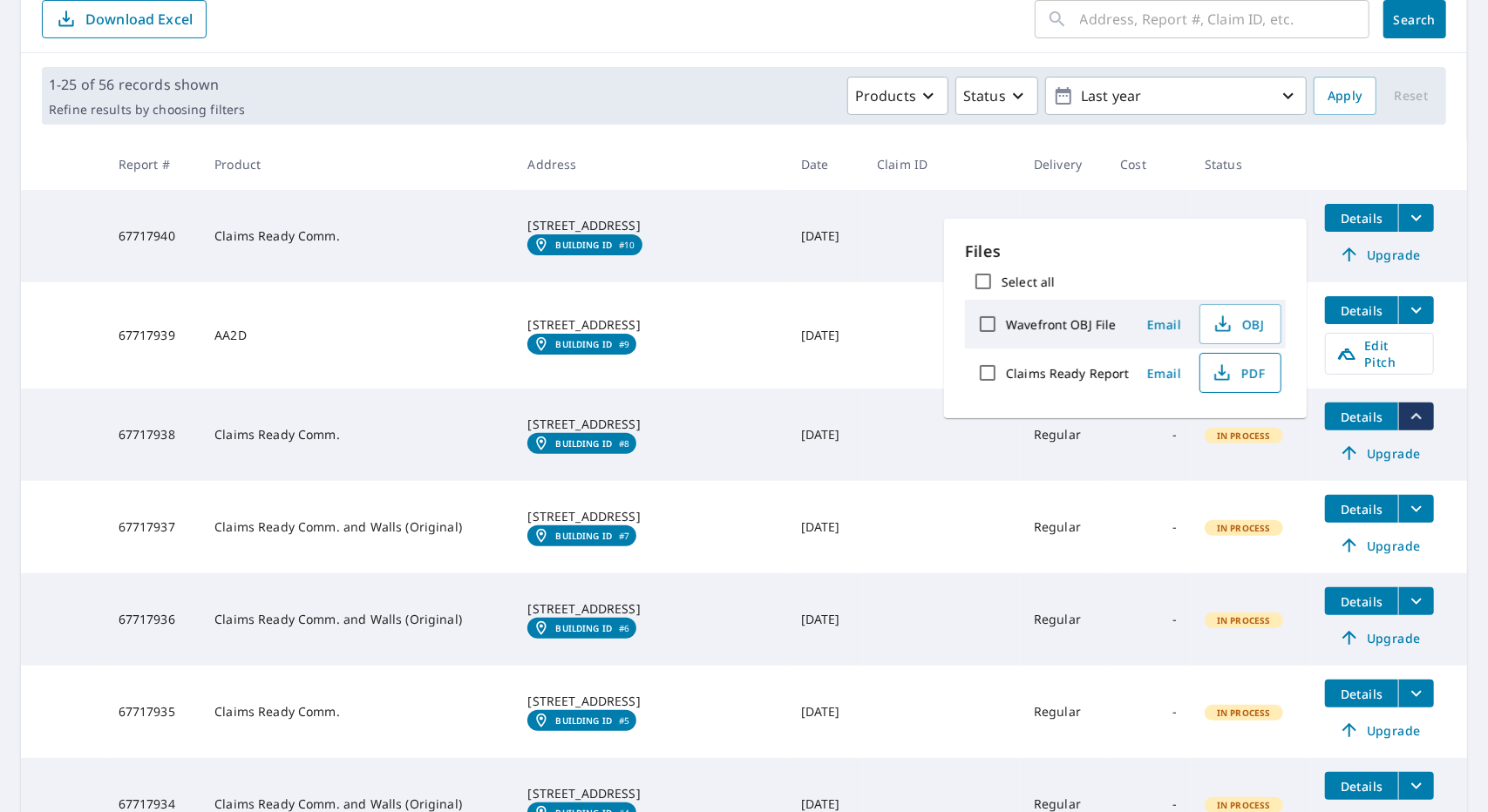
click at [1224, 380] on icon "button" at bounding box center [1221, 372] width 21 height 21
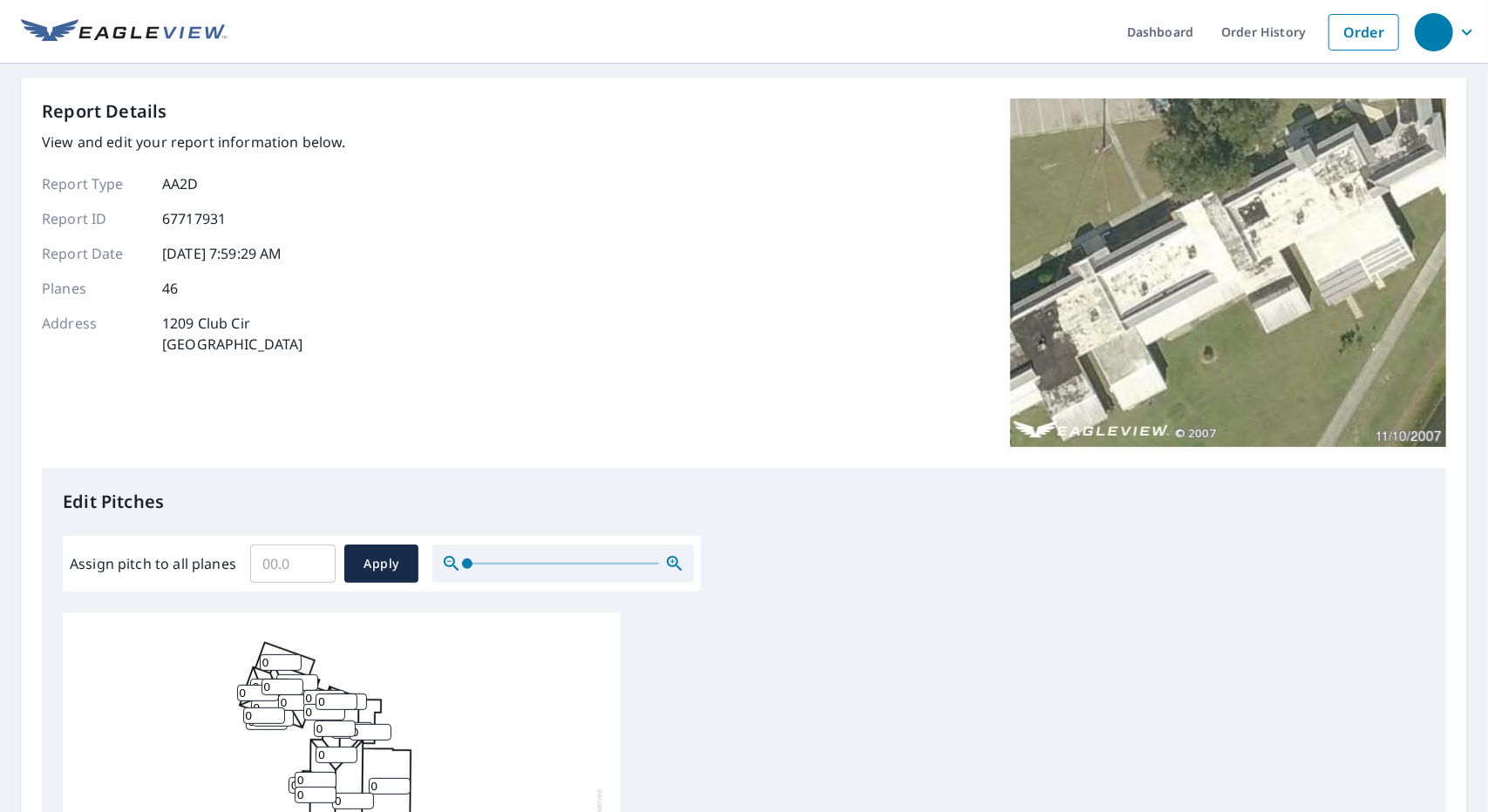
drag, startPoint x: 1186, startPoint y: 349, endPoint x: 1243, endPoint y: 247, distance: 116.8
click at [1186, 349] on img at bounding box center [1228, 273] width 435 height 349
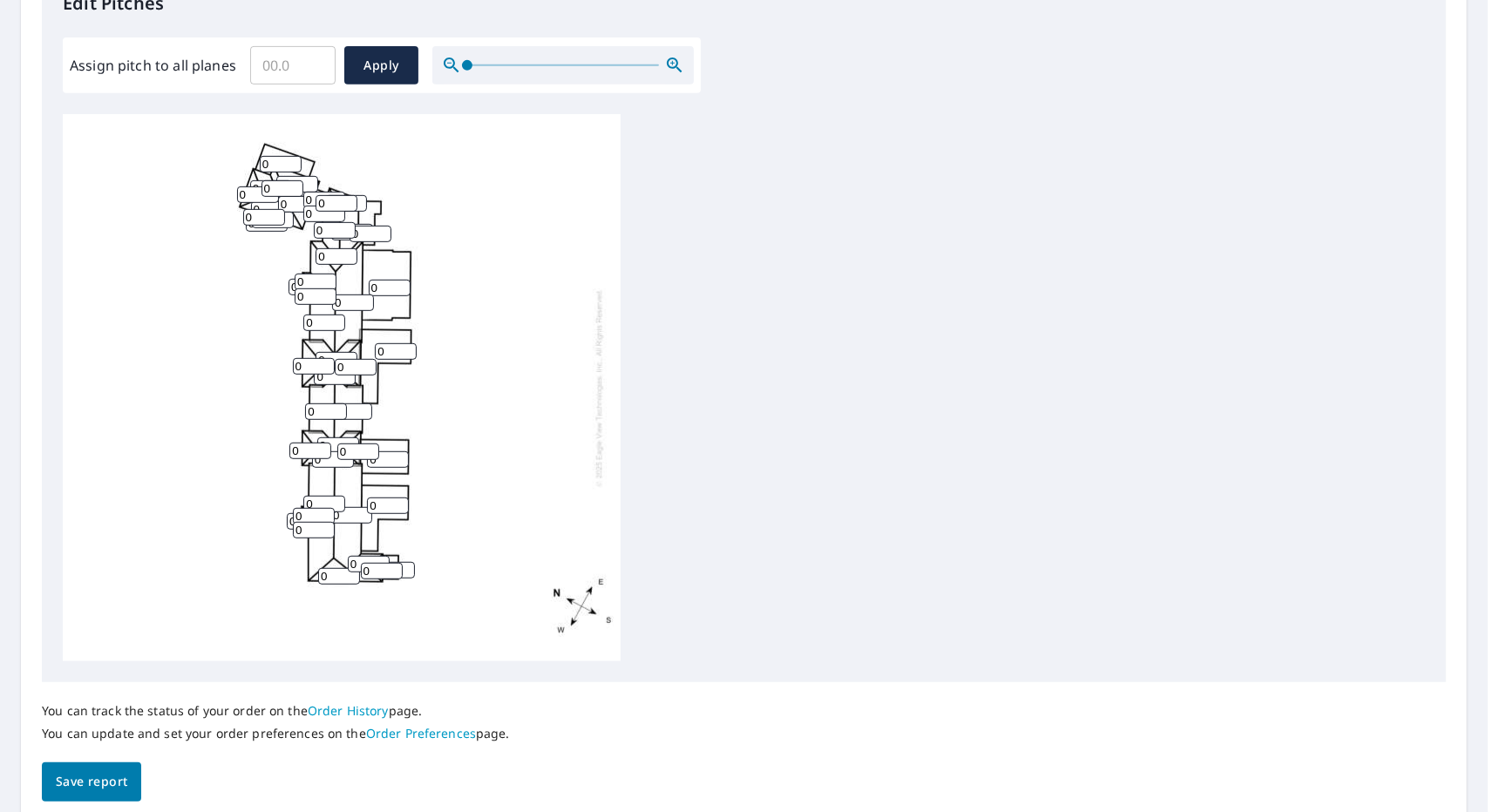
scroll to position [392, 0]
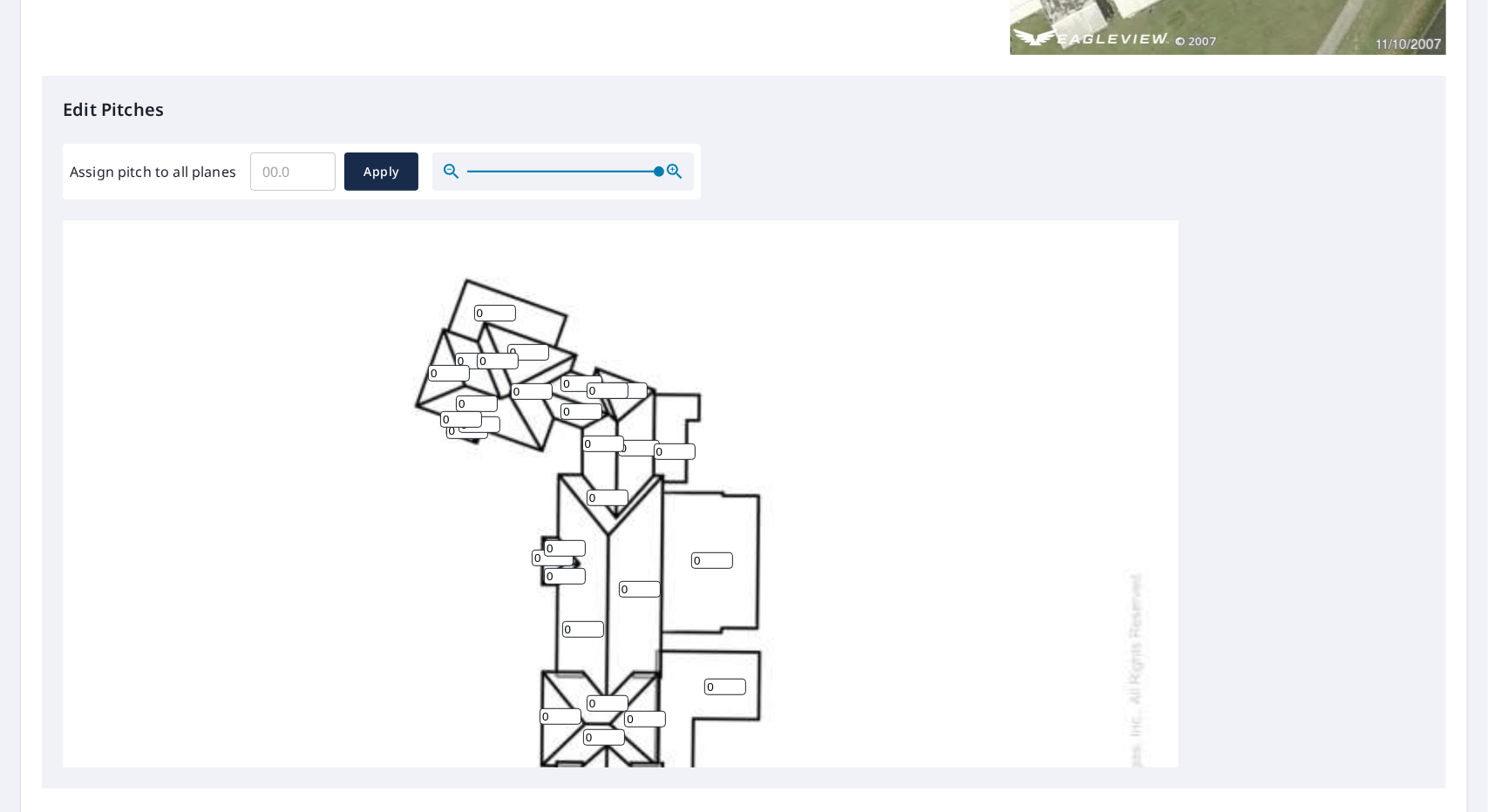
drag, startPoint x: 466, startPoint y: 177, endPoint x: 826, endPoint y: 181, distance: 360.0
click at [826, 181] on div "Edit Pitches Assign pitch to all planes ​ Apply 0 0 0 0 0 0 0 0 0 0 0 0 0 0 0 0…" at bounding box center [744, 432] width 1404 height 713
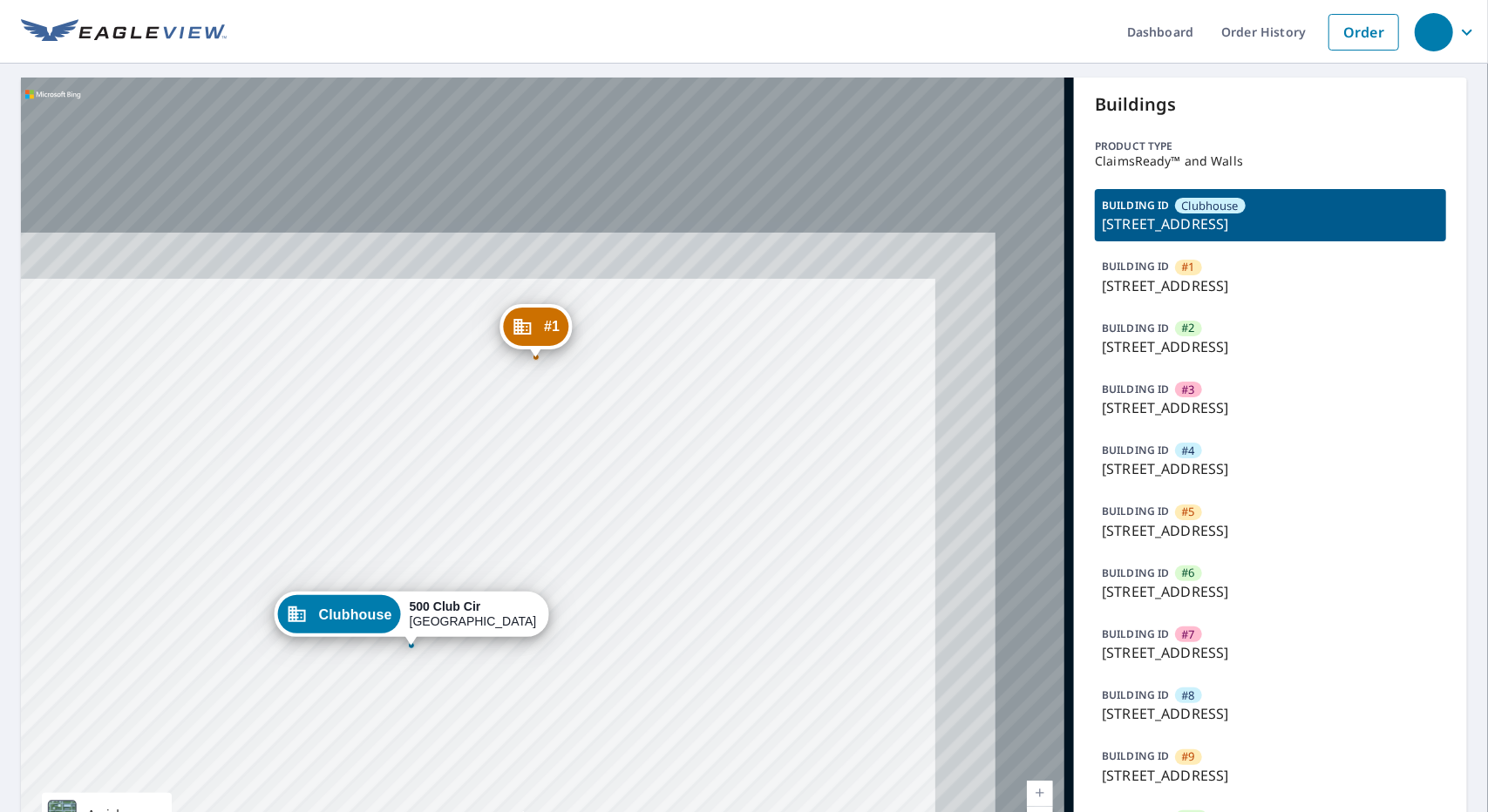
drag, startPoint x: 776, startPoint y: 276, endPoint x: 620, endPoint y: 517, distance: 287.1
click at [620, 517] on div "#1 1209 Club Cir Lakeshore, FL 33854 #2 1909 Club Cir Lakeshore, FL 33854 #3 80…" at bounding box center [547, 473] width 1053 height 790
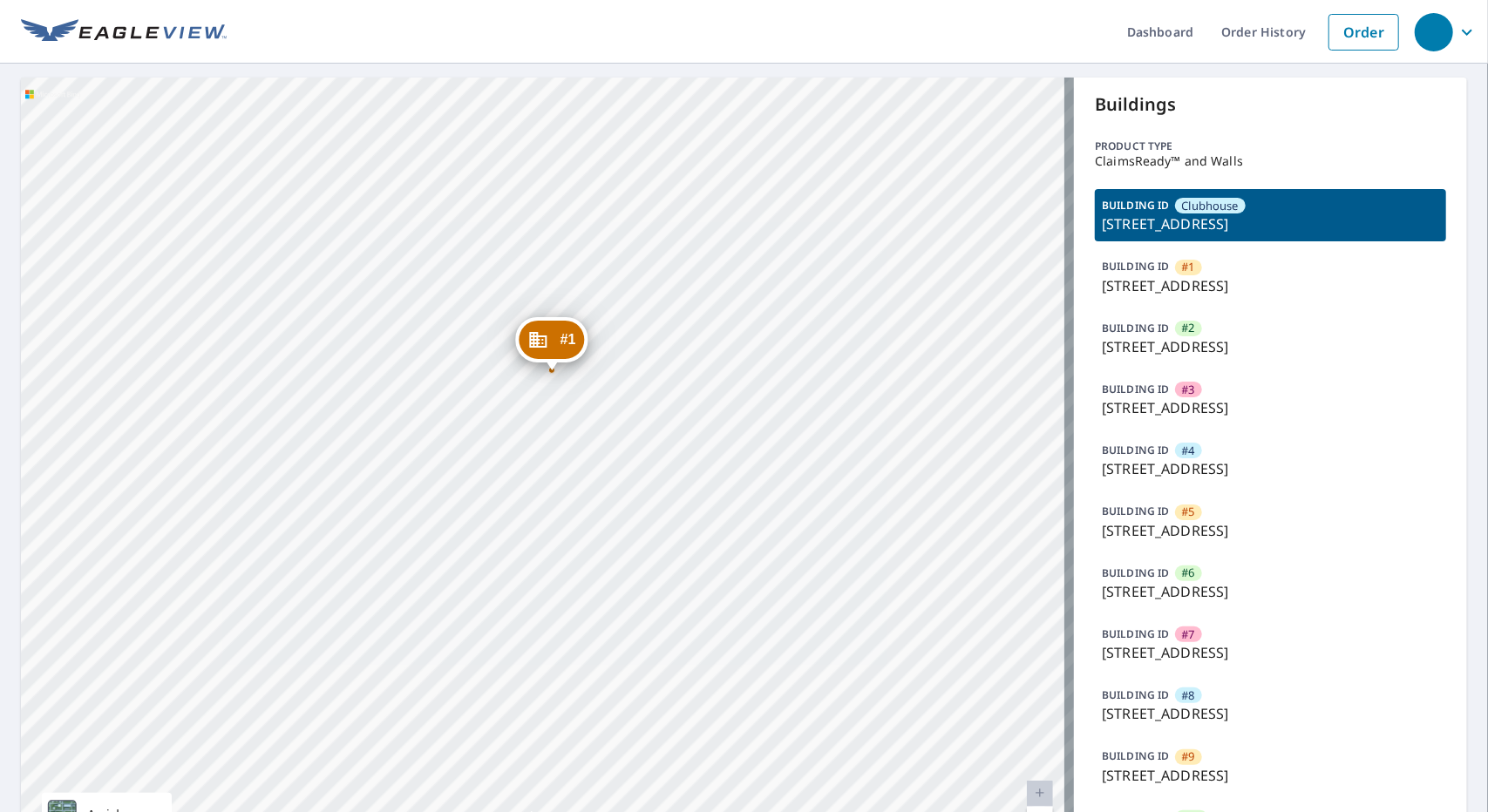
drag, startPoint x: 611, startPoint y: 411, endPoint x: 657, endPoint y: 490, distance: 91.4
click at [657, 490] on div "#1 1209 Club Cir Lakeshore, FL 33854 #2 1909 Club Cir Lakeshore, FL 33854 #3 80…" at bounding box center [547, 473] width 1053 height 790
drag, startPoint x: 703, startPoint y: 426, endPoint x: 693, endPoint y: 465, distance: 40.3
click at [693, 465] on div "#1 1209 Club Cir Lakeshore, FL 33854 #2 1909 Club Cir Lakeshore, FL 33854 #3 80…" at bounding box center [547, 473] width 1053 height 790
drag, startPoint x: 826, startPoint y: 321, endPoint x: 838, endPoint y: 583, distance: 262.3
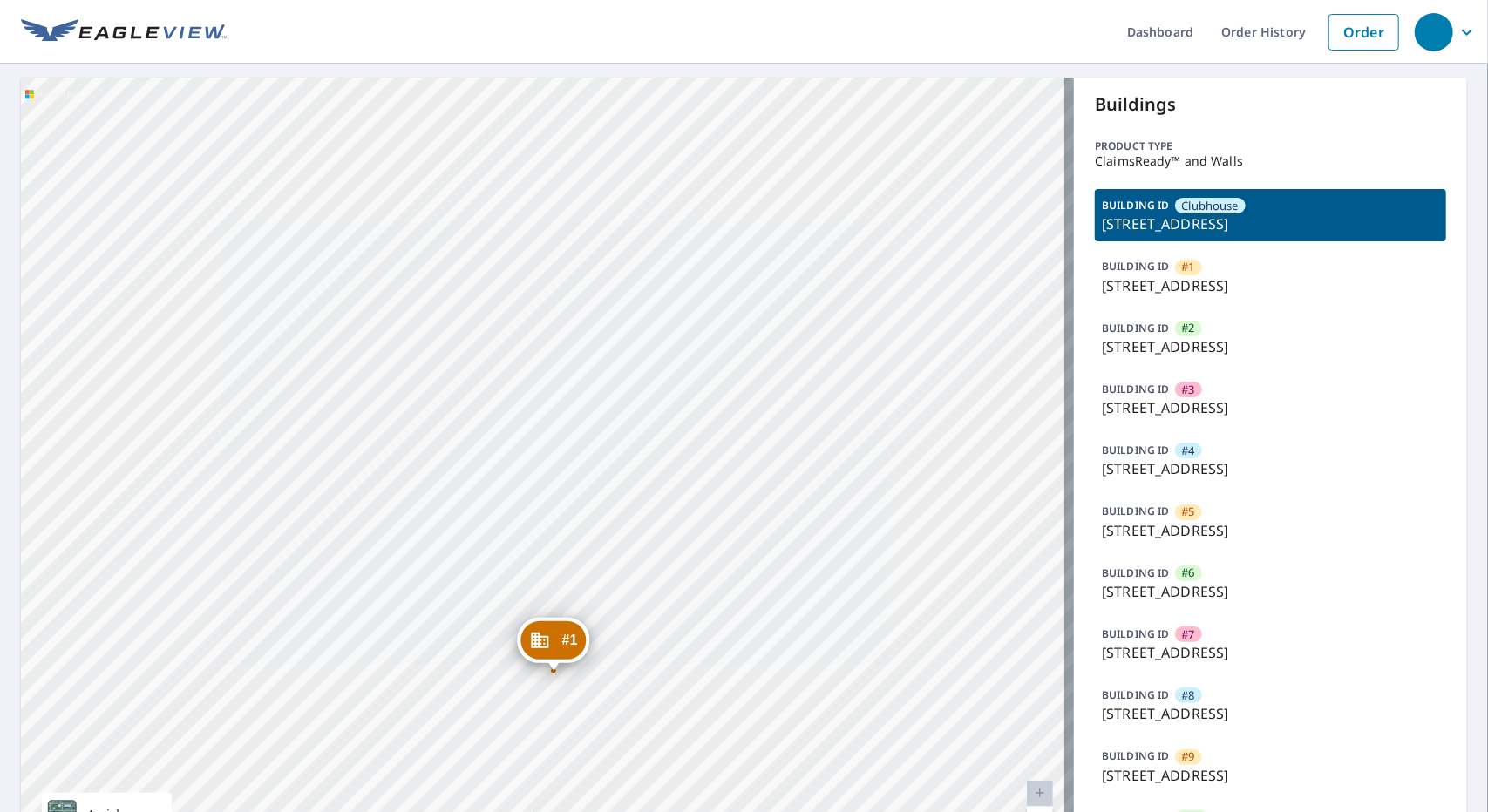
click at [838, 583] on div "#1 1209 Club Cir Lakeshore, FL 33854 #2 1909 Club Cir Lakeshore, FL 33854 #3 80…" at bounding box center [547, 473] width 1053 height 790
drag, startPoint x: 525, startPoint y: 369, endPoint x: 781, endPoint y: 424, distance: 261.8
click at [816, 427] on div "#1 1209 Club Cir Lakeshore, FL 33854 #2 1909 Club Cir Lakeshore, FL 33854 #3 80…" at bounding box center [547, 473] width 1053 height 790
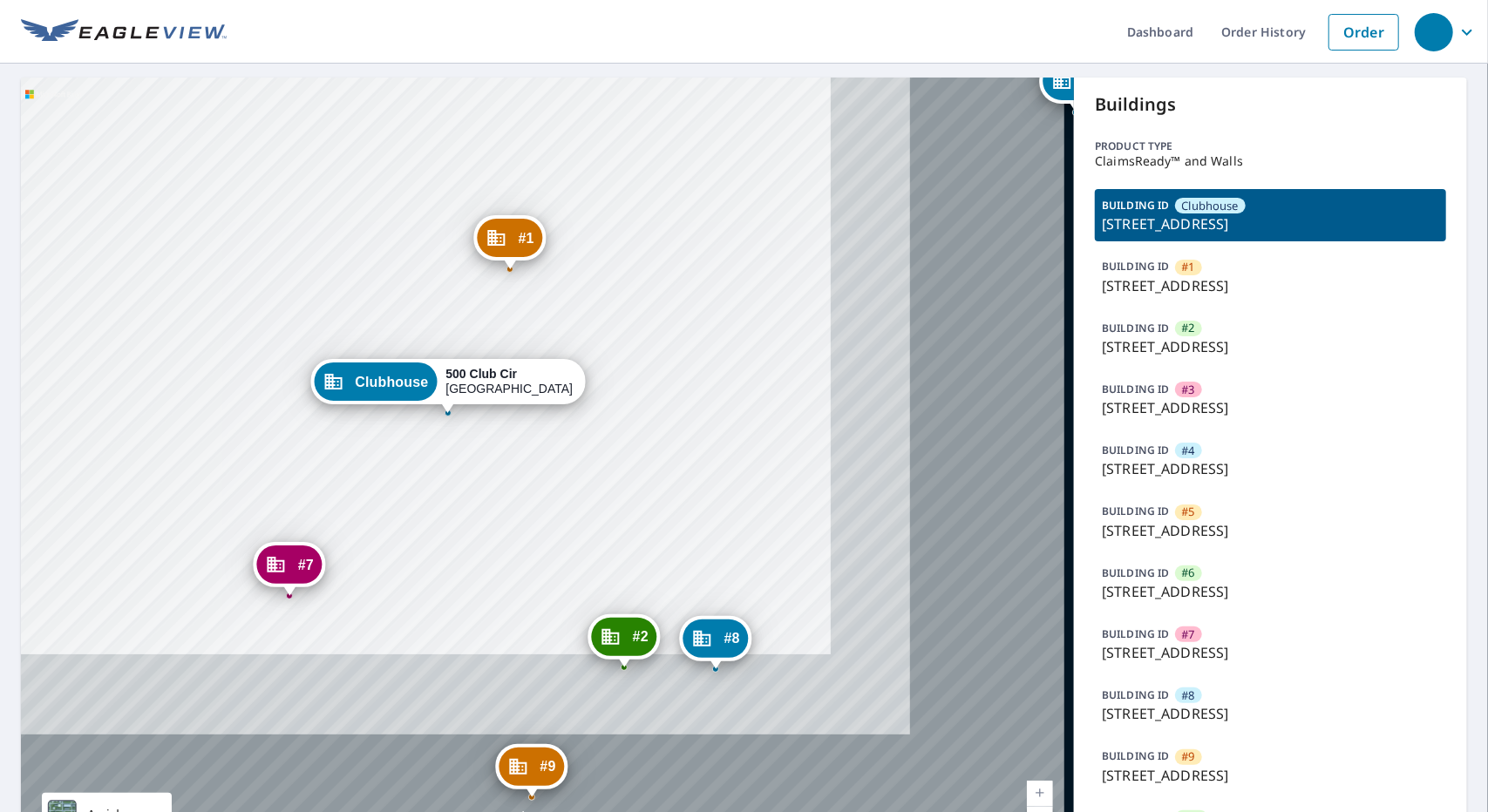
drag, startPoint x: 880, startPoint y: 432, endPoint x: 635, endPoint y: 206, distance: 333.3
click at [635, 206] on div "#1 1209 Club Cir Lakeshore, FL 33854 #2 1909 Club Cir Lakeshore, FL 33854 #3 80…" at bounding box center [547, 473] width 1053 height 790
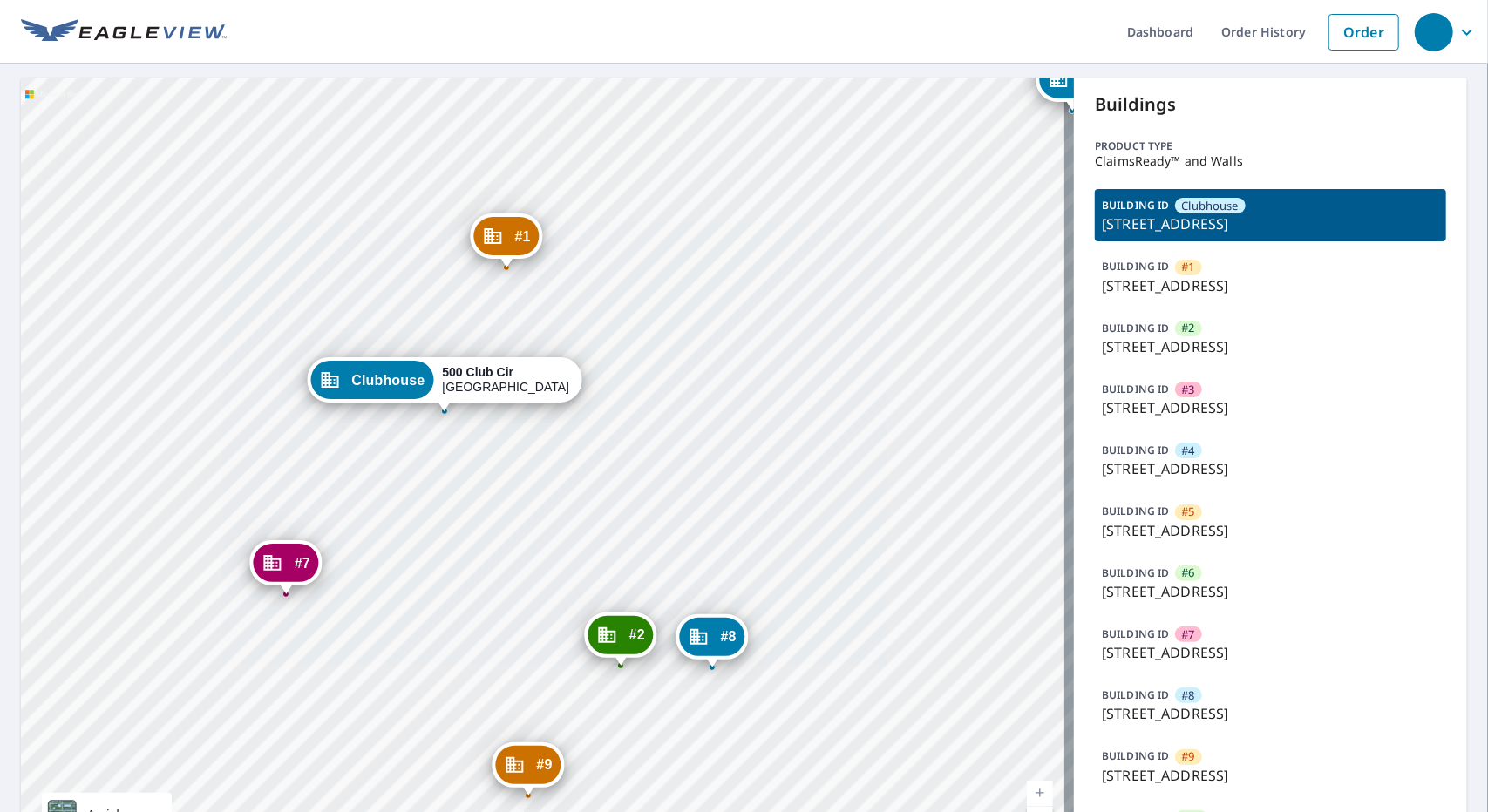
click at [675, 273] on div "#1 1209 Club Cir Lakeshore, FL 33854 #2 1909 Club Cir Lakeshore, FL 33854 #3 80…" at bounding box center [547, 473] width 1053 height 790
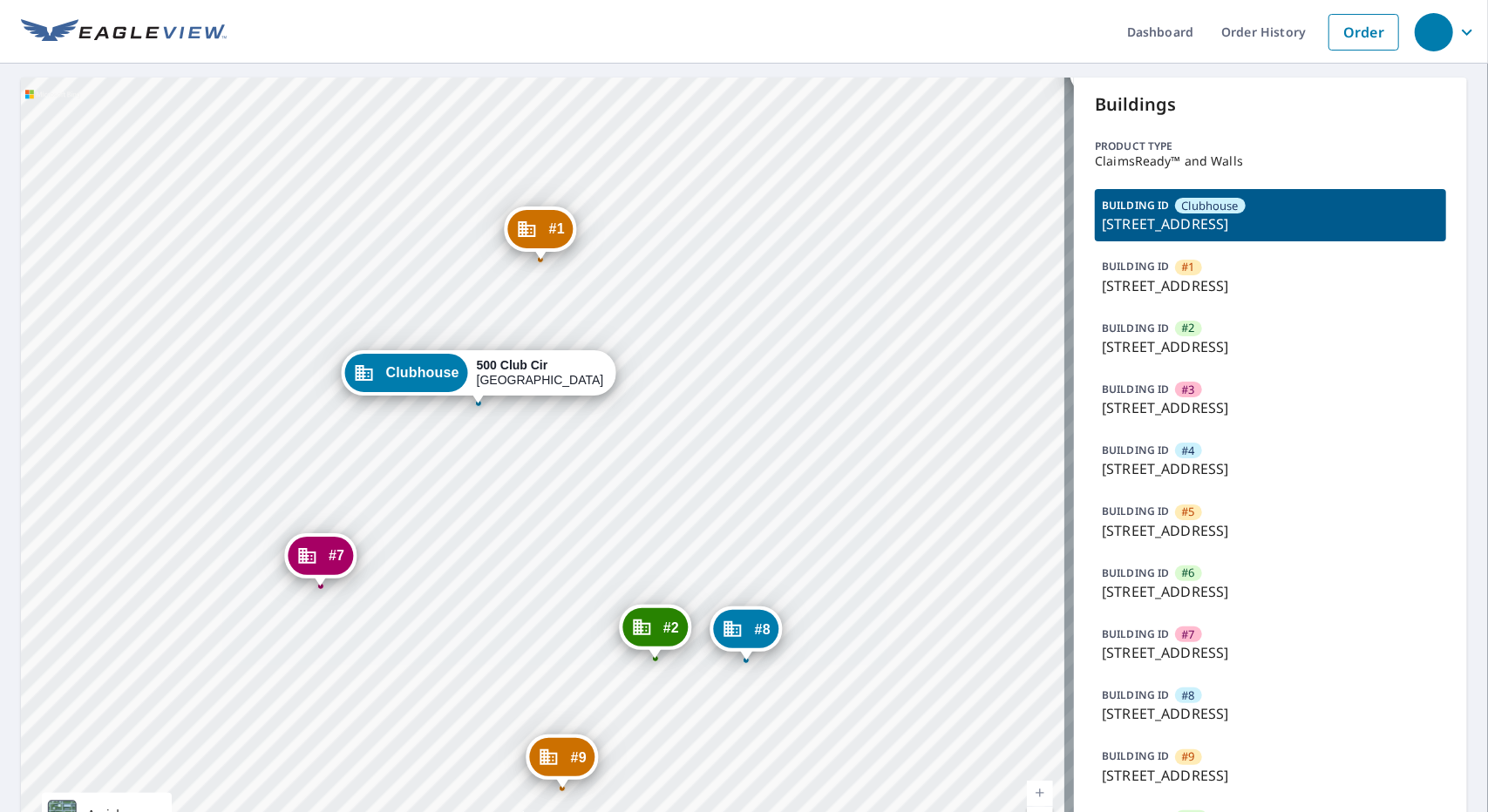
click at [707, 529] on div "#1 1209 Club Cir Lakeshore, FL 33854 #2 1909 Club Cir Lakeshore, FL 33854 #3 80…" at bounding box center [547, 473] width 1053 height 790
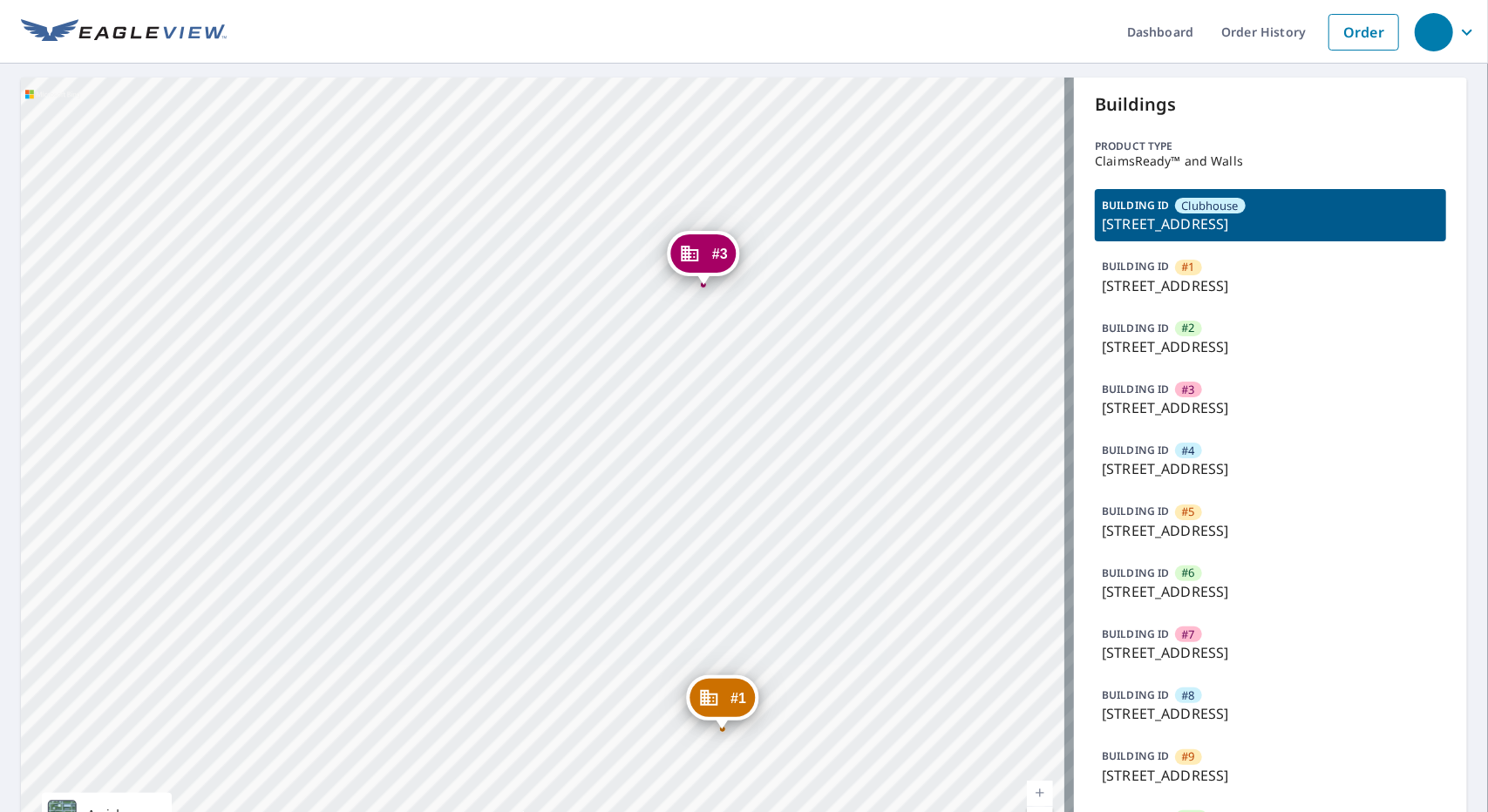
click at [793, 407] on div "#1 1209 Club Cir Lakeshore, FL 33854 #2 1909 Club Cir Lakeshore, FL 33854 #3 80…" at bounding box center [547, 473] width 1053 height 790
